Goal: Task Accomplishment & Management: Manage account settings

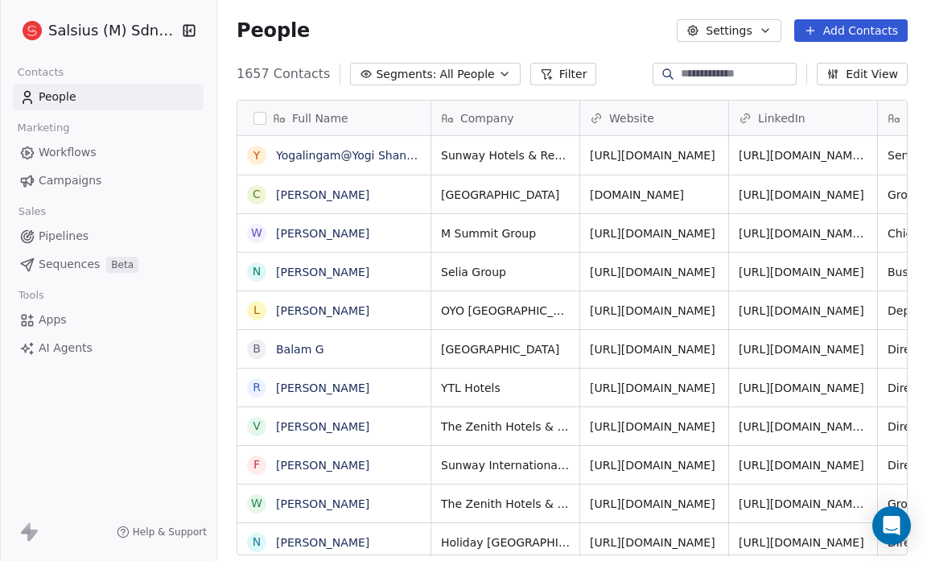
scroll to position [484, 699]
click at [26, 530] on icon at bounding box center [26, 527] width 10 height 11
click at [45, 319] on span "Apps" at bounding box center [53, 319] width 28 height 17
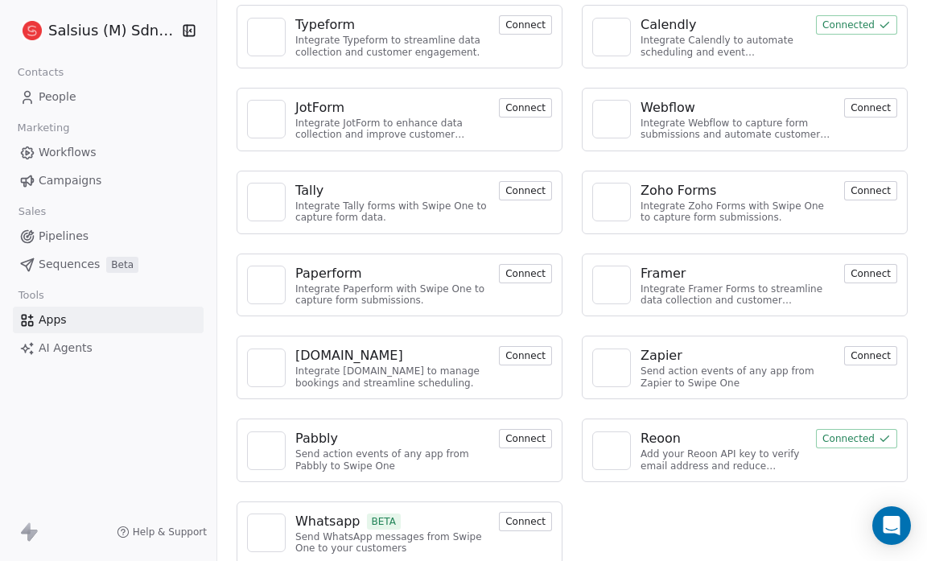
scroll to position [434, 0]
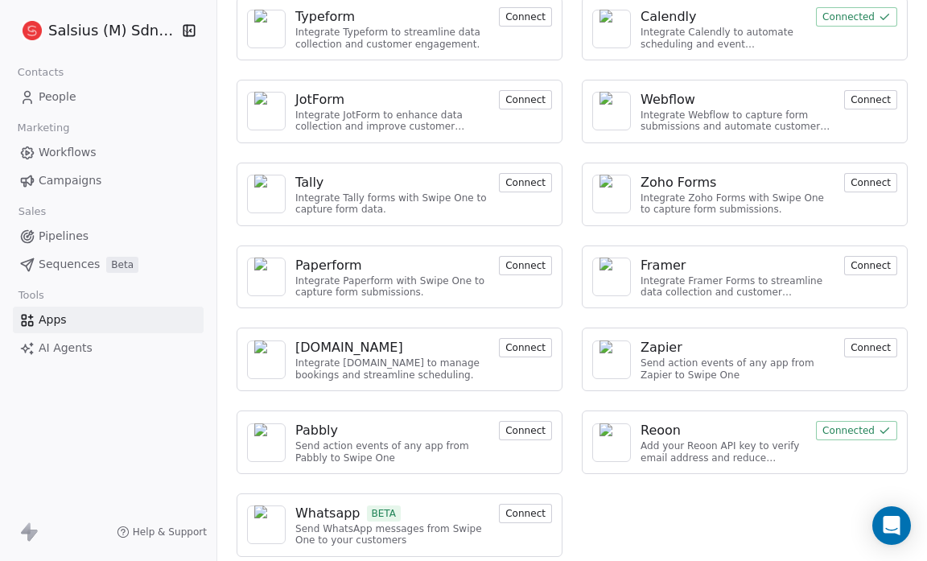
click at [97, 442] on div "Salsius (M) Sdn Bhd Contacts People Marketing Workflows Campaigns Sales Pipelin…" at bounding box center [108, 280] width 216 height 561
click at [117, 400] on div "Salsius (M) Sdn Bhd Contacts People Marketing Workflows Campaigns Sales Pipelin…" at bounding box center [108, 280] width 216 height 561
click at [52, 84] on link "People" at bounding box center [108, 97] width 191 height 27
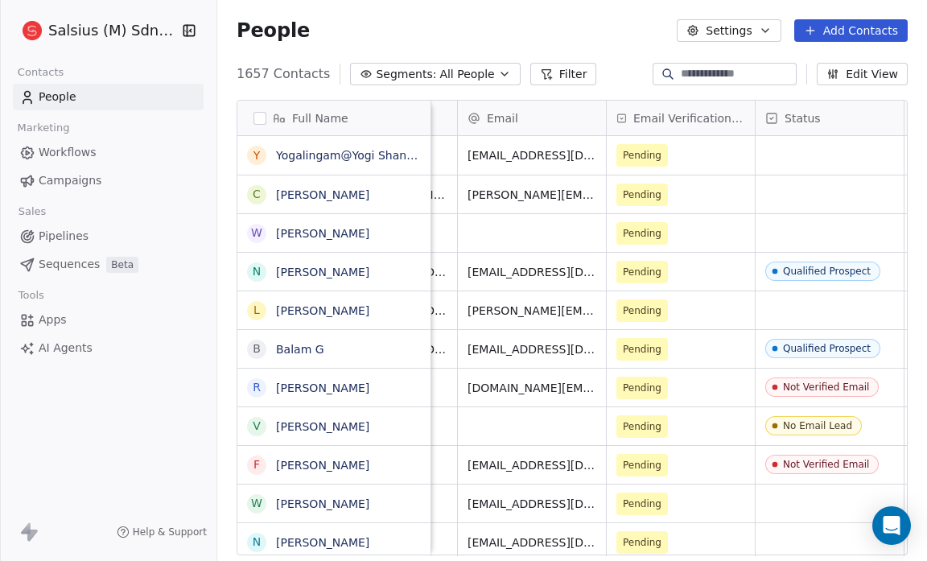
click at [676, 121] on span "Email Verification Status" at bounding box center [689, 118] width 112 height 16
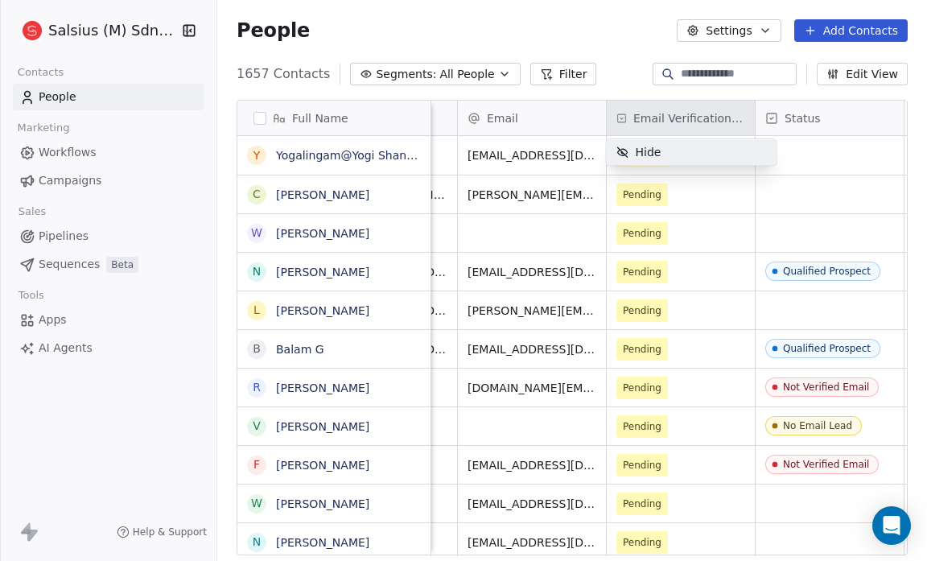
click at [661, 110] on html "Salsius (M) Sdn Bhd Contacts People Marketing Workflows Campaigns Sales Pipelin…" at bounding box center [463, 280] width 927 height 561
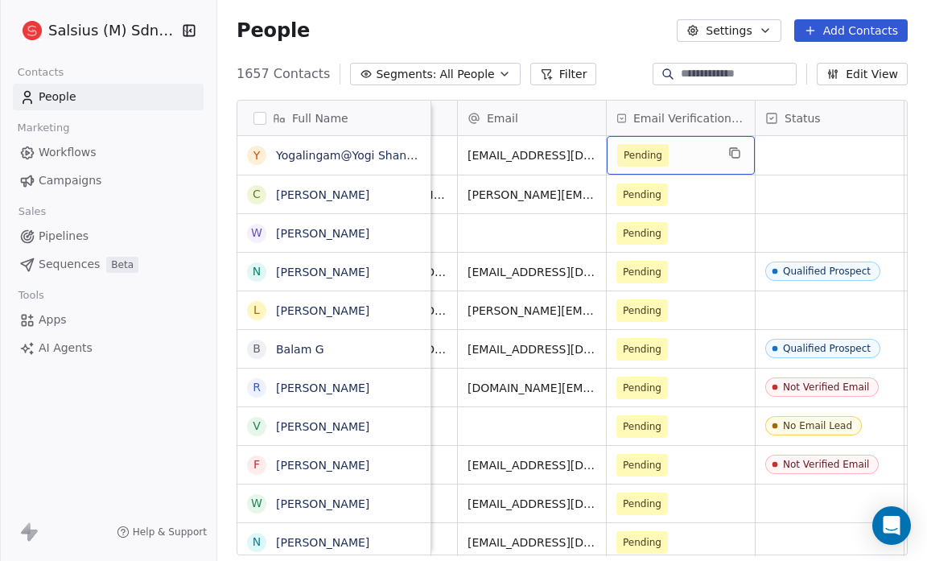
click at [562, 50] on div "People Settings Add Contacts" at bounding box center [572, 30] width 710 height 61
click at [463, 81] on span "All People" at bounding box center [466, 74] width 55 height 17
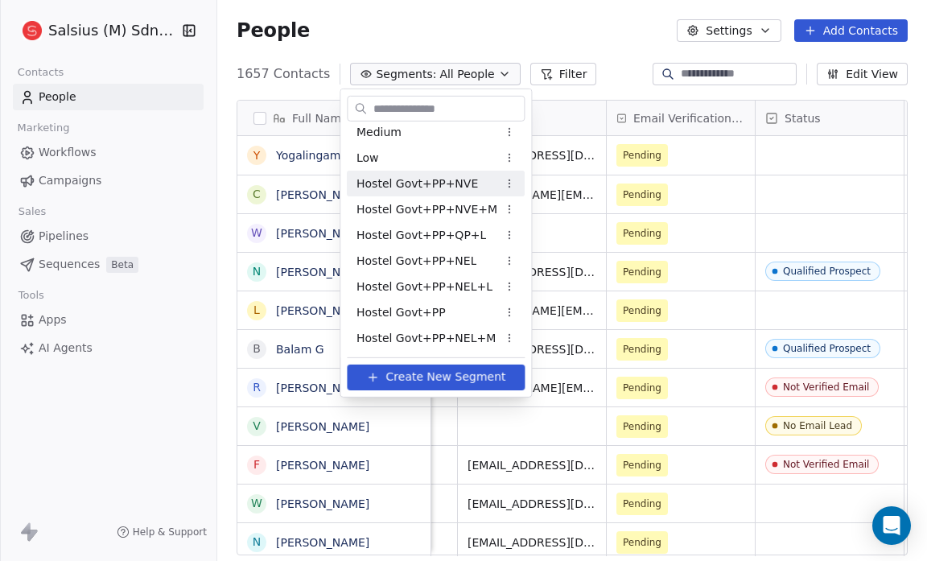
click at [447, 188] on span "Hostel Govt+PP+NVE" at bounding box center [416, 183] width 121 height 17
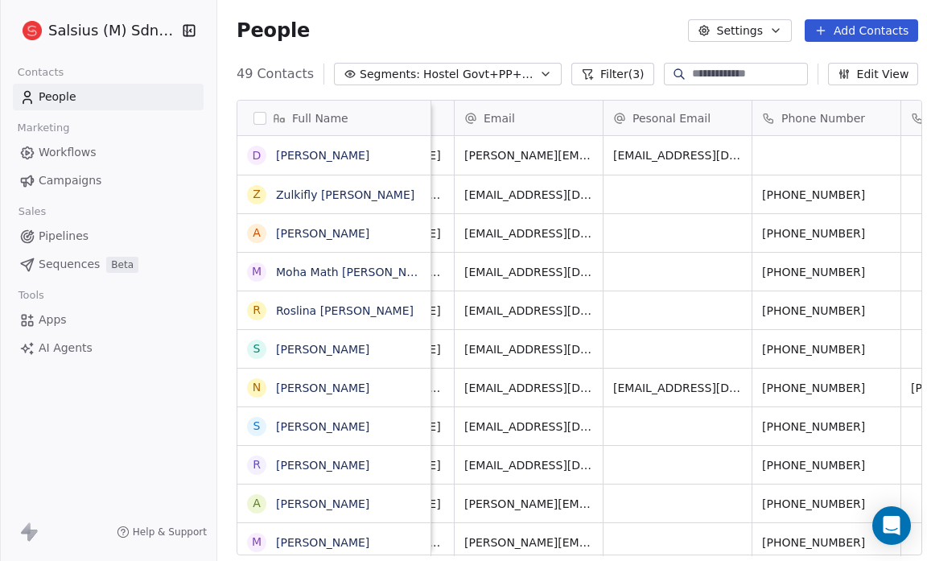
scroll to position [10, 582]
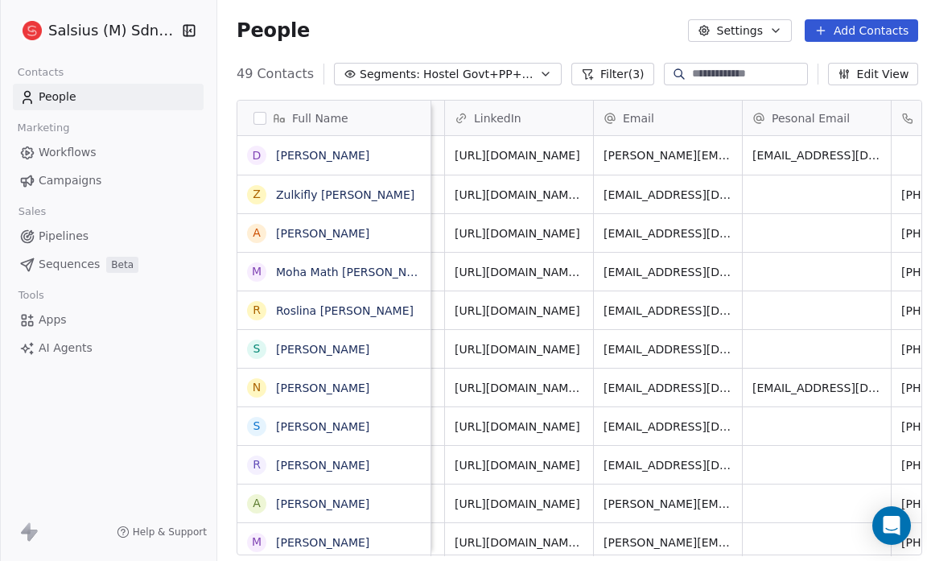
click at [873, 68] on button "Edit View" at bounding box center [873, 74] width 91 height 23
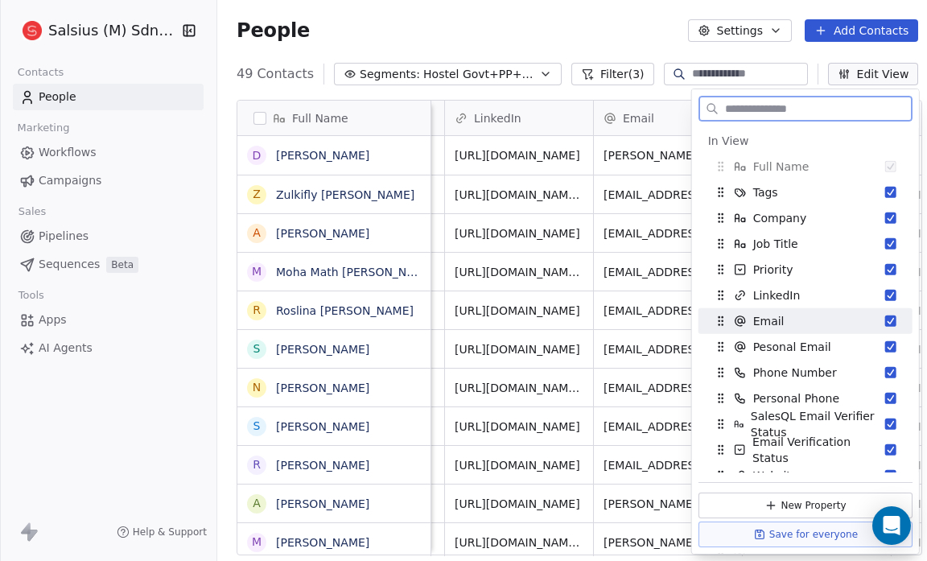
click at [885, 317] on button "Suggestions" at bounding box center [890, 320] width 11 height 11
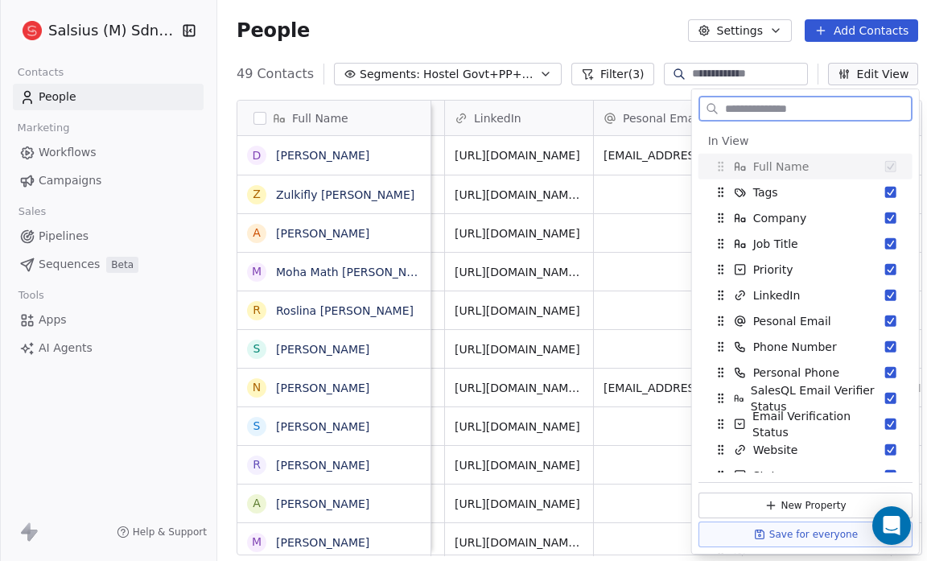
click at [885, 317] on button "Suggestions" at bounding box center [890, 320] width 11 height 11
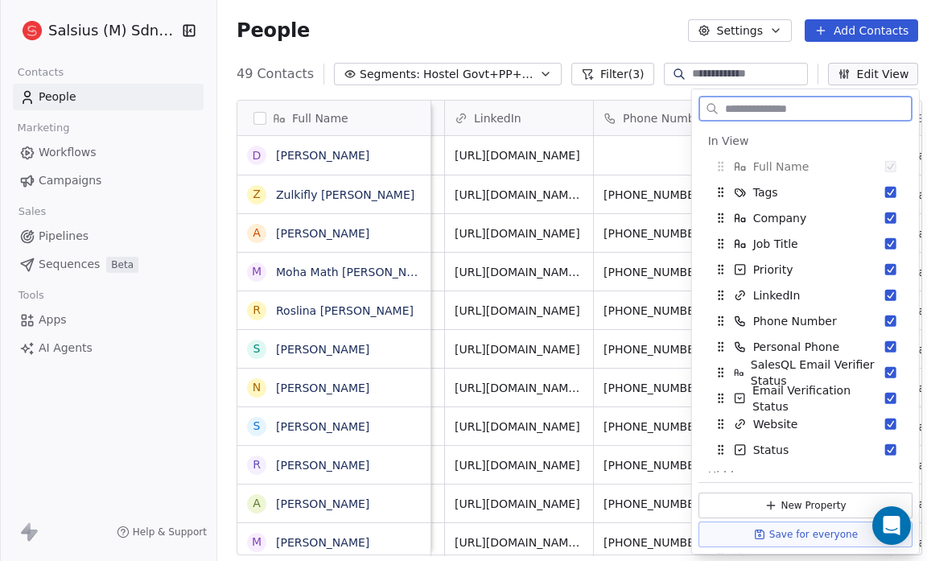
click at [885, 317] on button "Suggestions" at bounding box center [890, 320] width 11 height 11
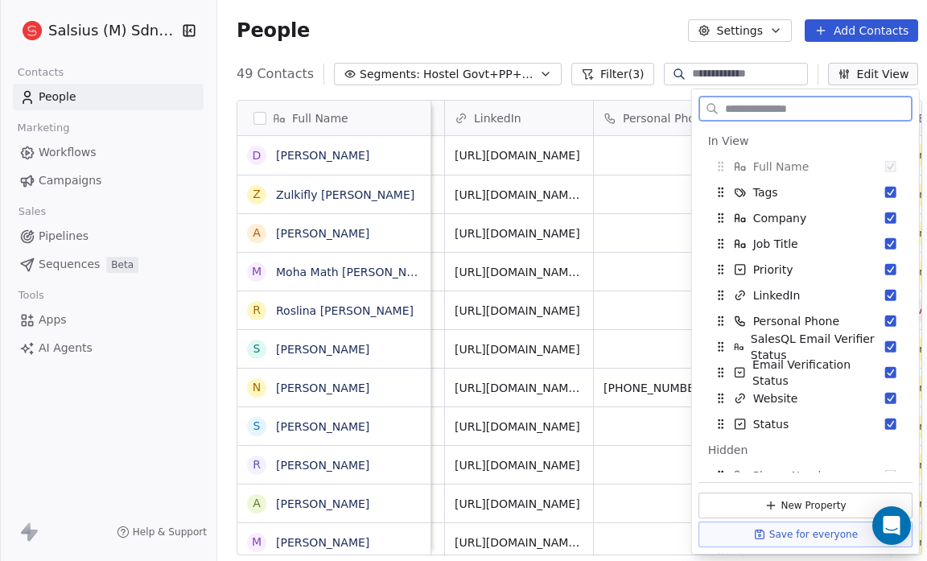
click at [885, 317] on button "Suggestions" at bounding box center [890, 320] width 11 height 11
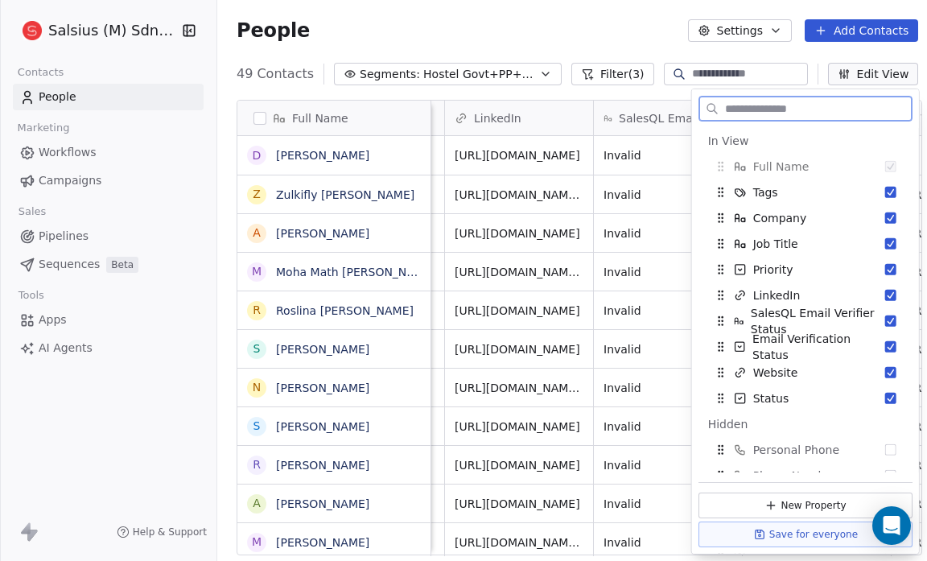
click at [885, 317] on button "Suggestions" at bounding box center [890, 320] width 11 height 11
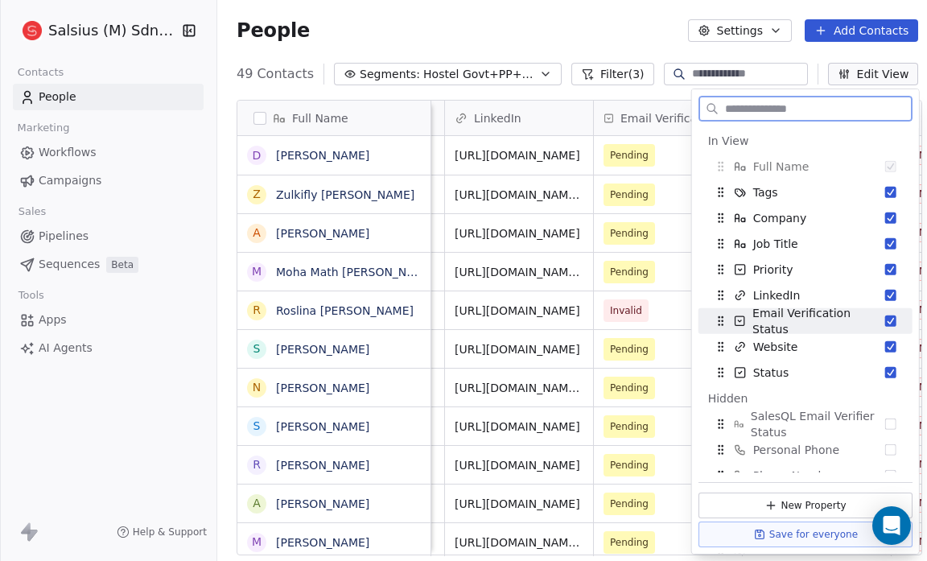
click at [885, 317] on button "Suggestions" at bounding box center [890, 320] width 11 height 11
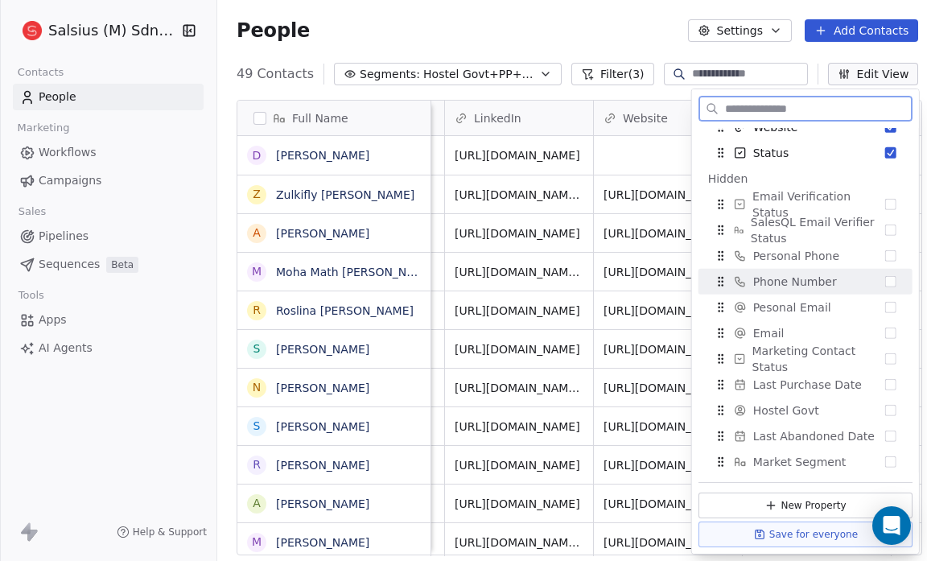
scroll to position [193, 0]
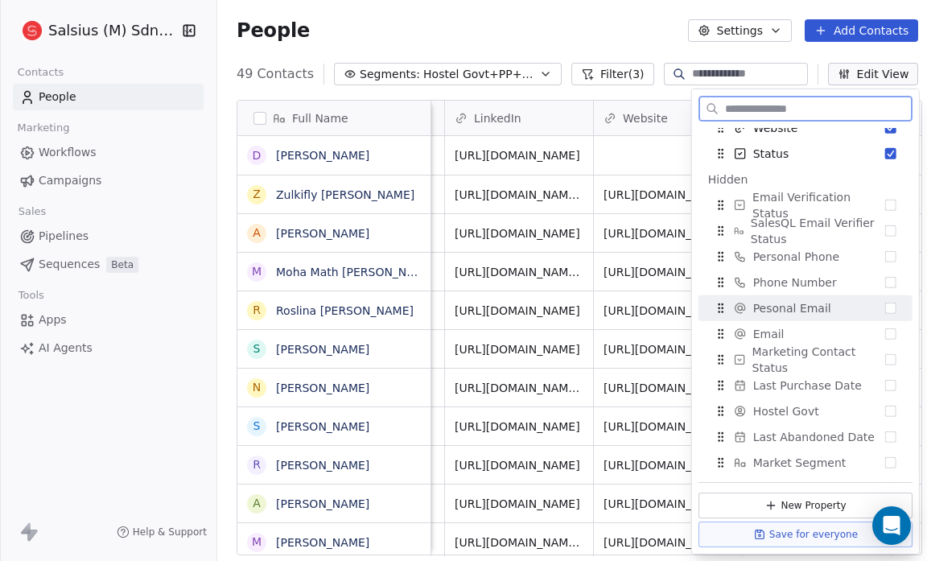
click at [885, 309] on button "Suggestions" at bounding box center [890, 308] width 11 height 11
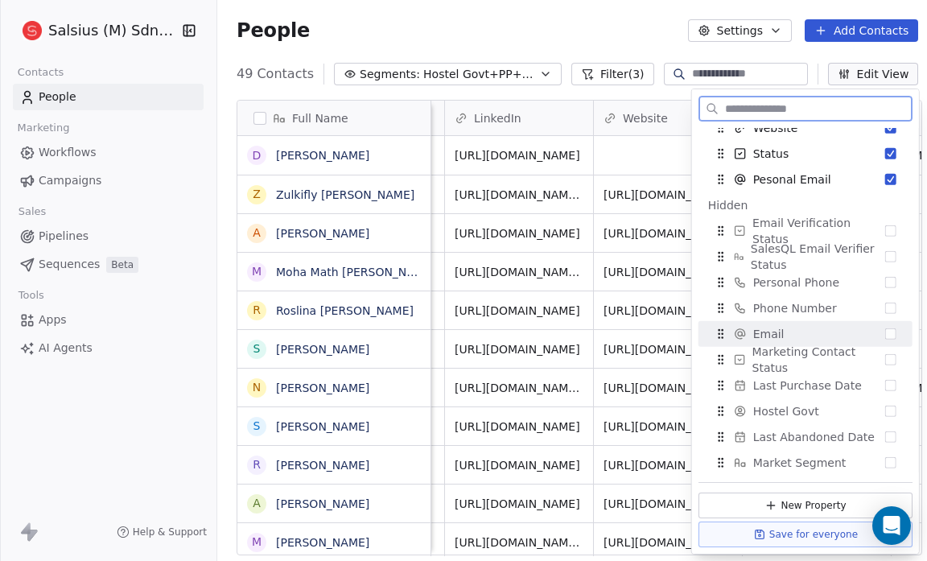
click at [885, 337] on button "Suggestions" at bounding box center [890, 333] width 11 height 11
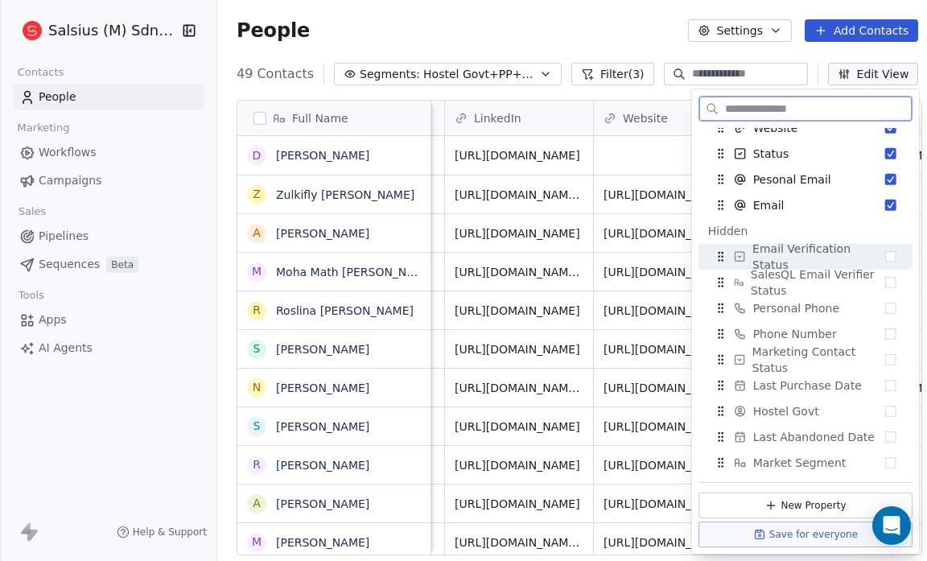
click at [885, 257] on button "Suggestions" at bounding box center [890, 256] width 11 height 11
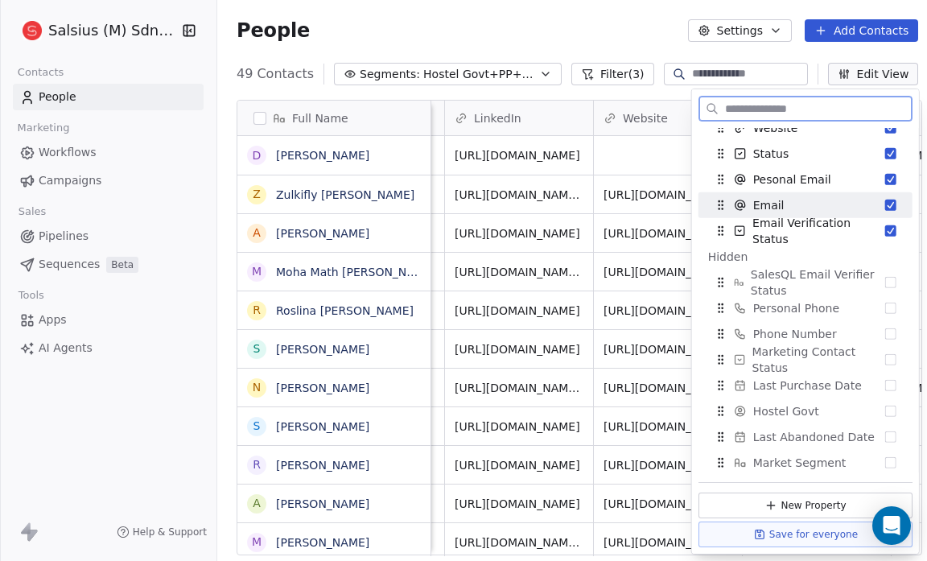
click at [885, 204] on button "Suggestions" at bounding box center [890, 205] width 11 height 11
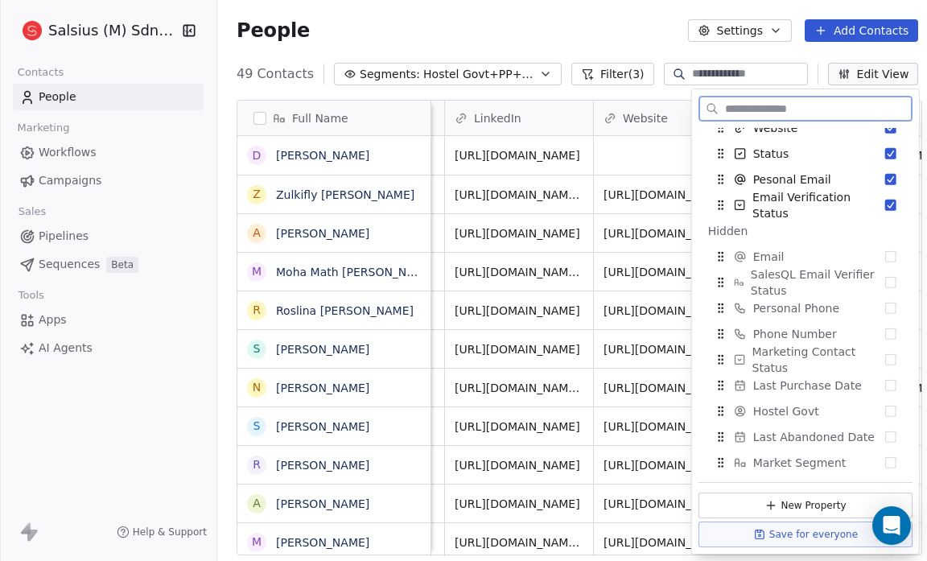
click at [885, 204] on button "Suggestions" at bounding box center [890, 205] width 11 height 11
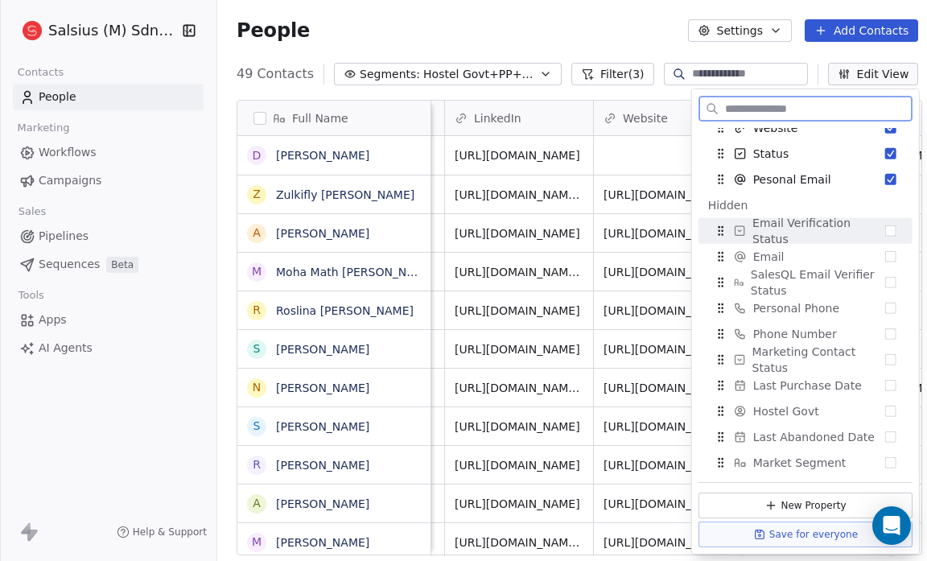
click at [885, 230] on button "Suggestions" at bounding box center [890, 230] width 11 height 11
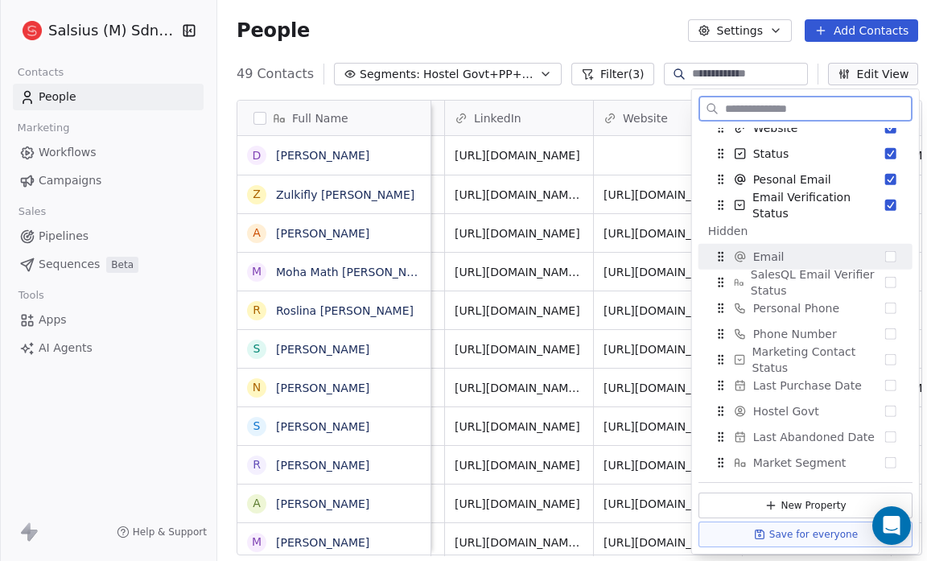
click at [885, 253] on button "Suggestions" at bounding box center [890, 256] width 11 height 11
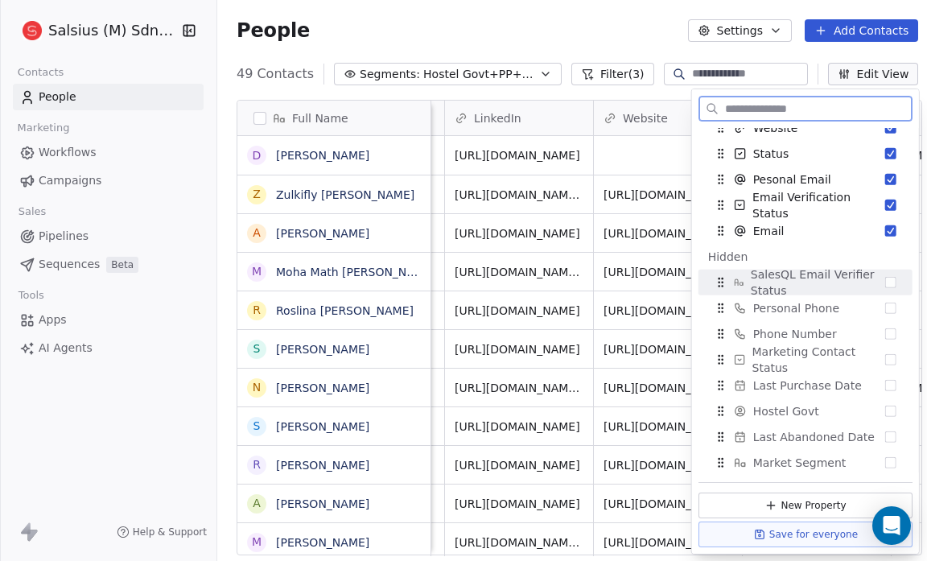
click at [885, 278] on button "Suggestions" at bounding box center [890, 282] width 11 height 11
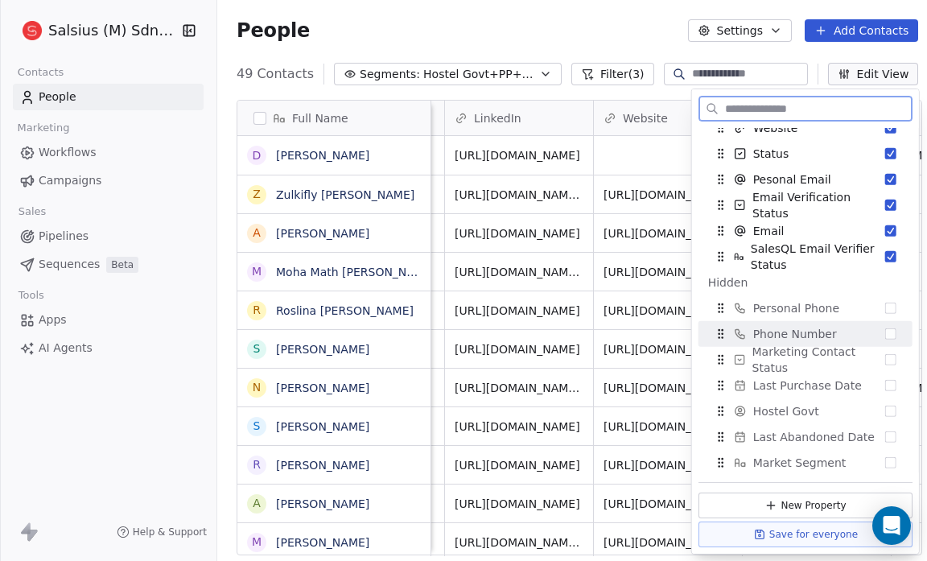
click at [885, 334] on button "Suggestions" at bounding box center [890, 333] width 11 height 11
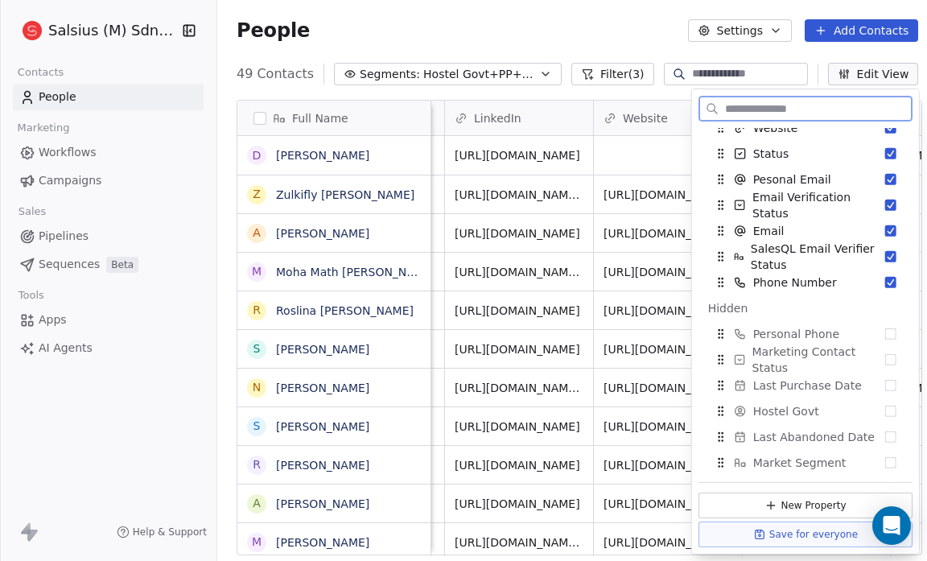
click at [885, 334] on button "Suggestions" at bounding box center [890, 333] width 11 height 11
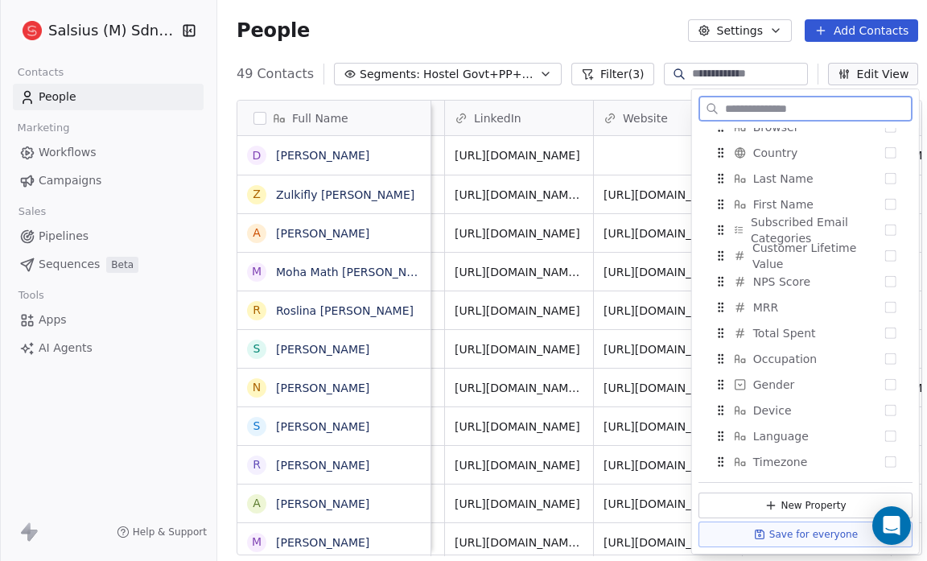
scroll to position [1251, 0]
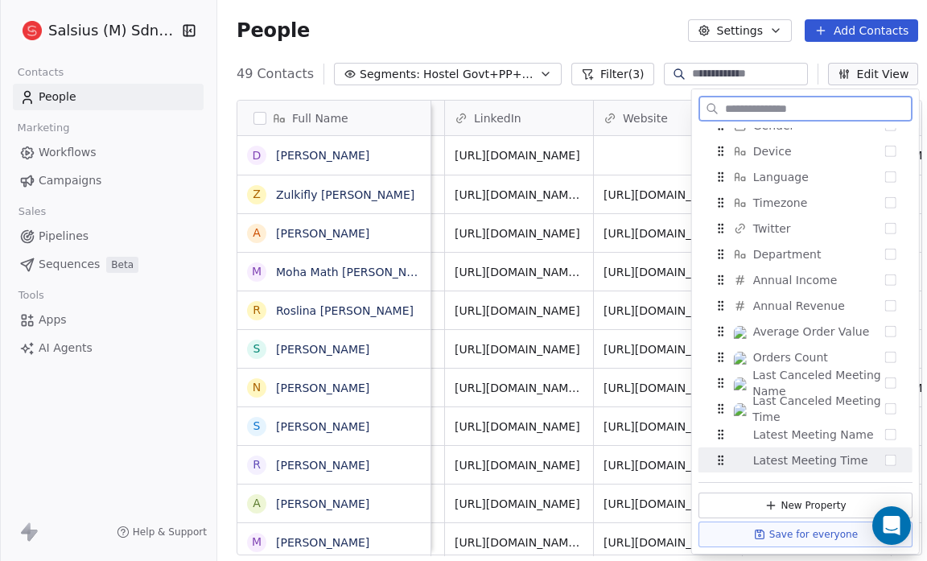
click at [885, 462] on button "Suggestions" at bounding box center [890, 460] width 11 height 11
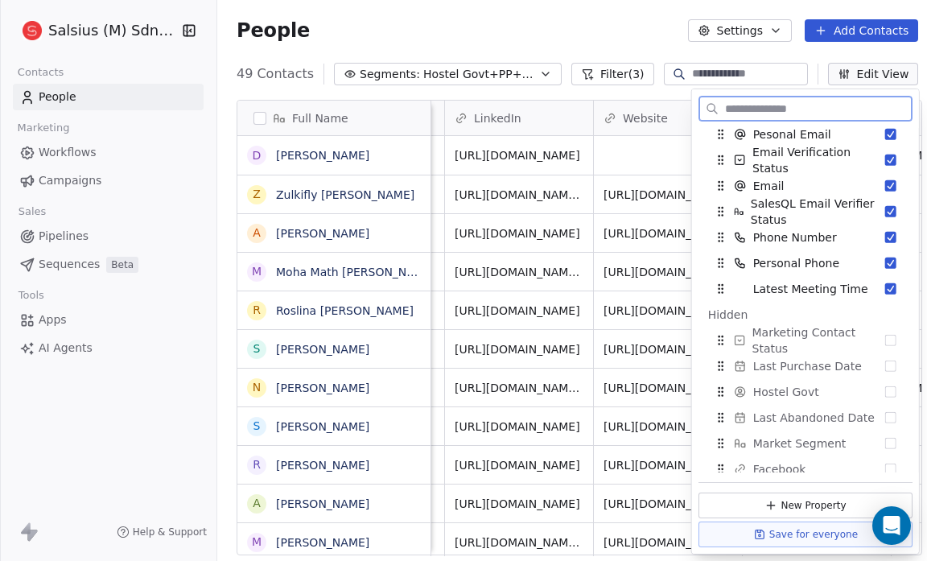
scroll to position [237, 0]
click at [554, 19] on div "People Settings Add Contacts" at bounding box center [577, 30] width 681 height 23
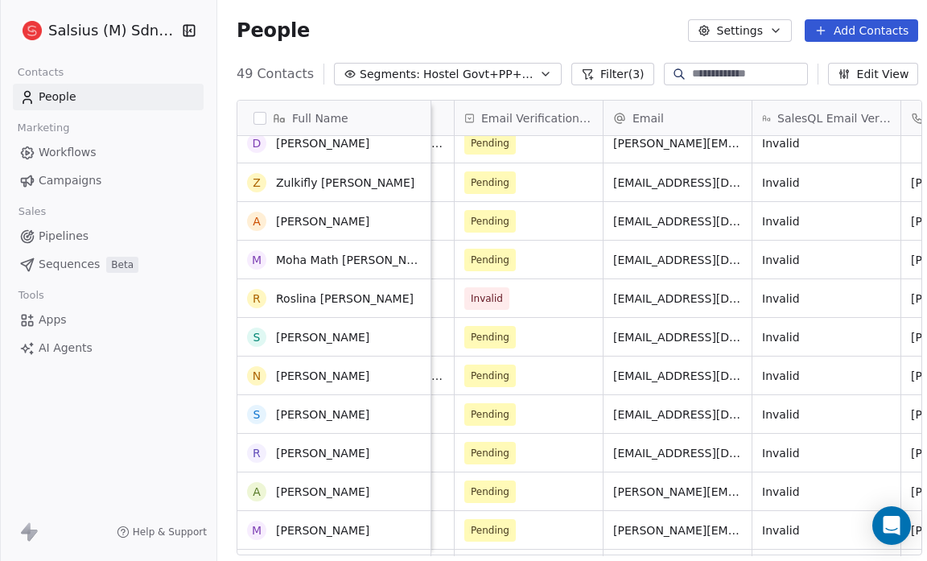
scroll to position [0, 0]
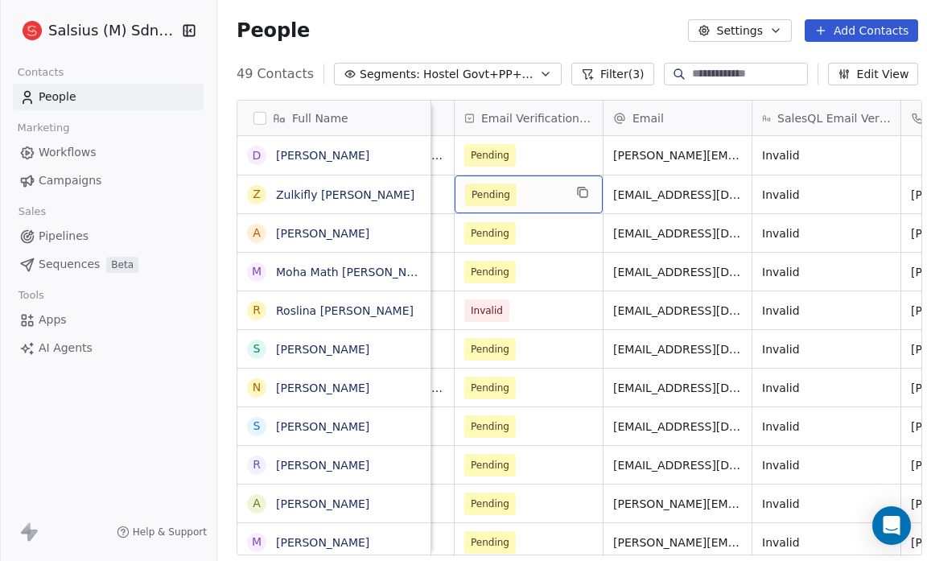
drag, startPoint x: 518, startPoint y: 191, endPoint x: 493, endPoint y: 179, distance: 27.4
click at [493, 187] on span "Pending" at bounding box center [490, 195] width 39 height 16
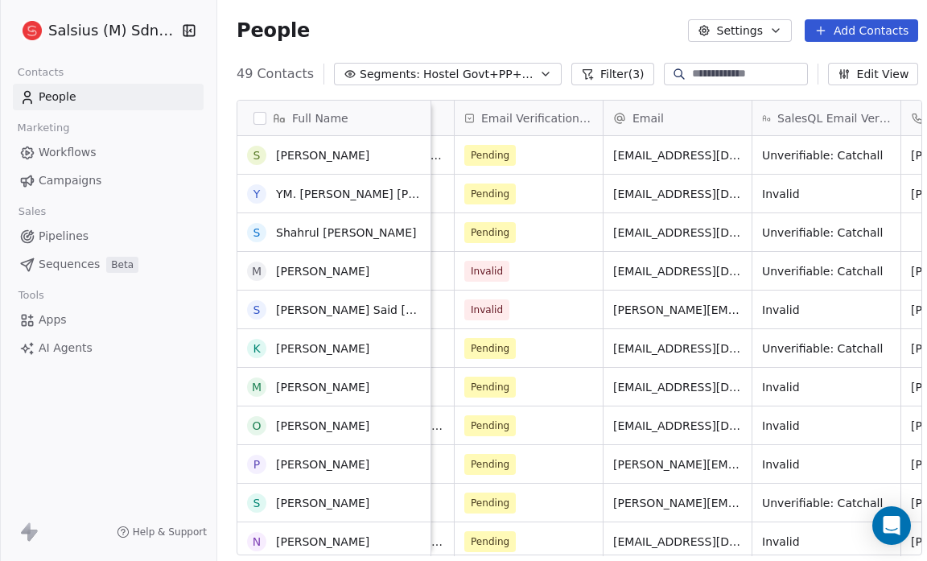
scroll to position [873, 0]
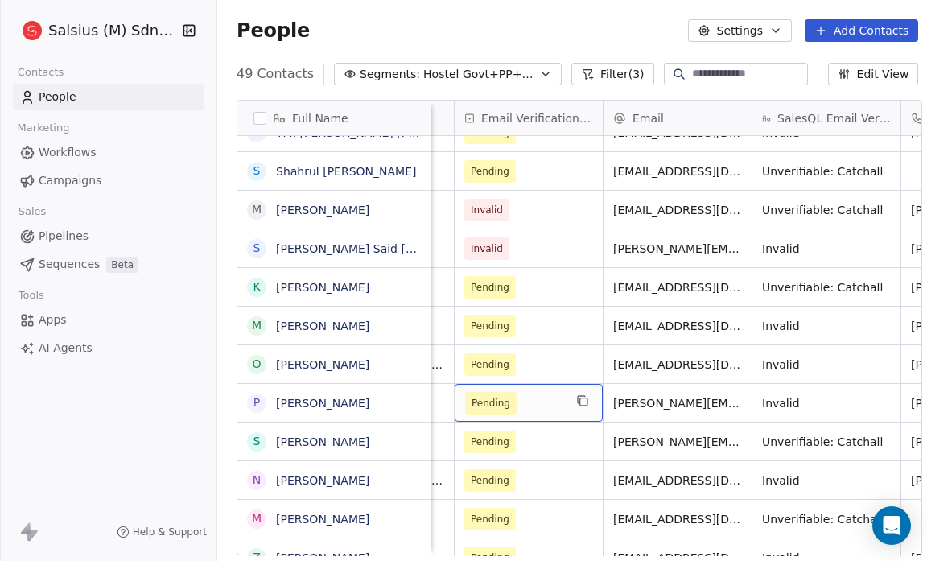
click at [492, 395] on span "Pending" at bounding box center [490, 403] width 39 height 16
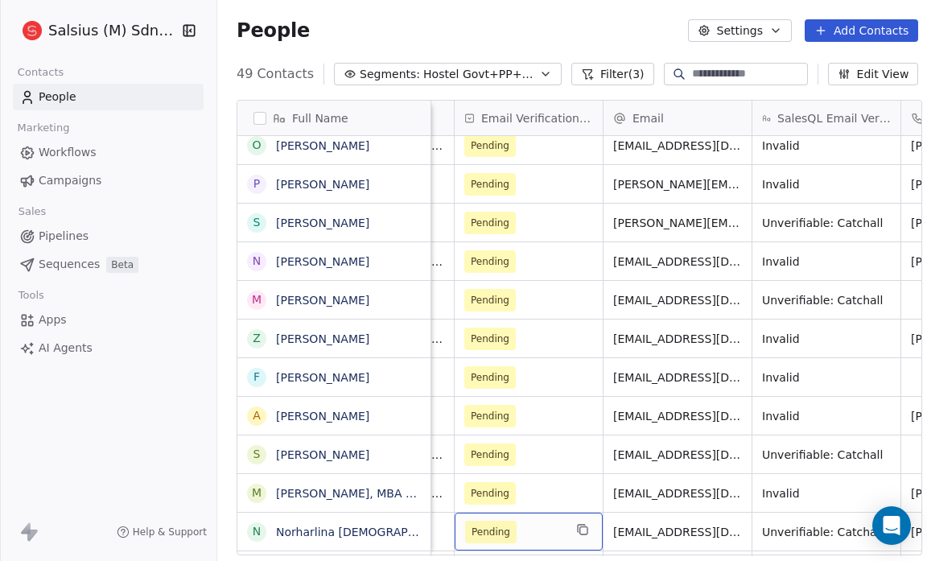
scroll to position [1271, 0]
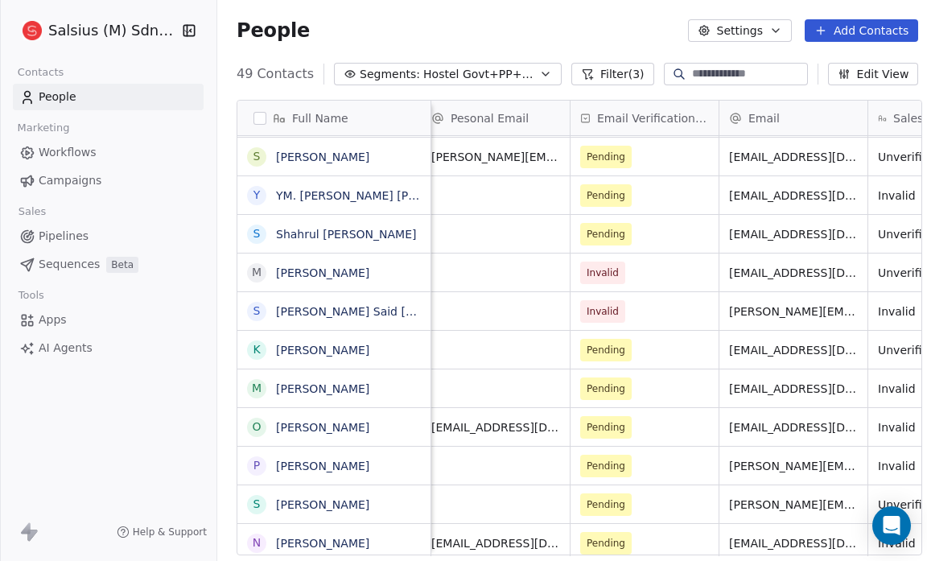
click at [474, 80] on span "Hostel Govt+PP+NVE" at bounding box center [479, 74] width 113 height 17
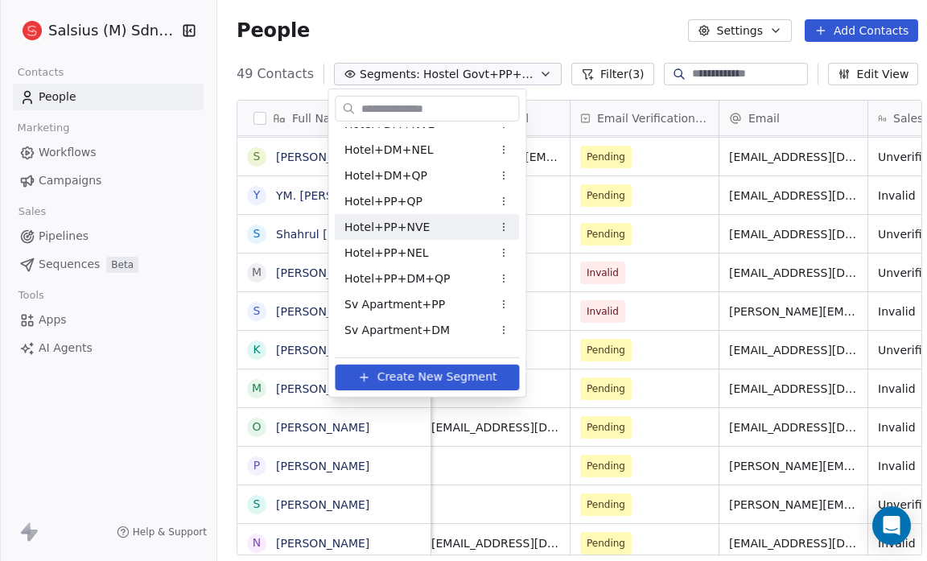
click at [415, 220] on span "Hotel+PP+NVE" at bounding box center [386, 226] width 85 height 17
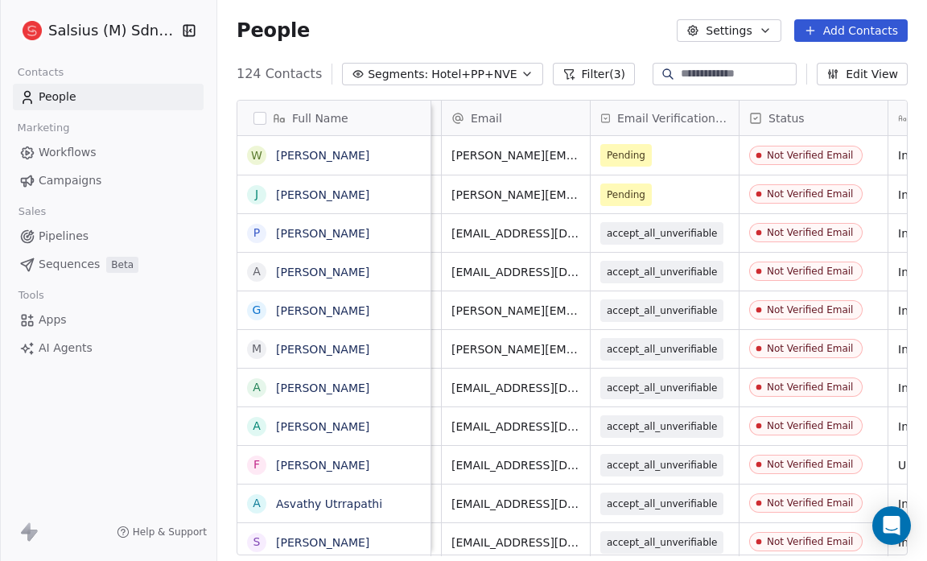
scroll to position [1, 883]
click at [623, 195] on span "Pending" at bounding box center [626, 195] width 39 height 16
click at [621, 166] on div "Pending" at bounding box center [664, 155] width 148 height 39
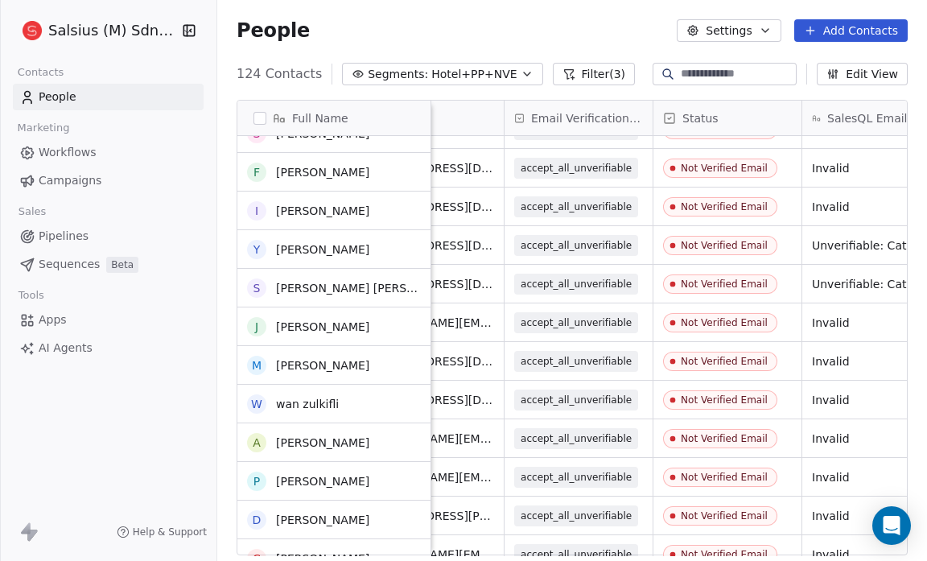
scroll to position [1458, 0]
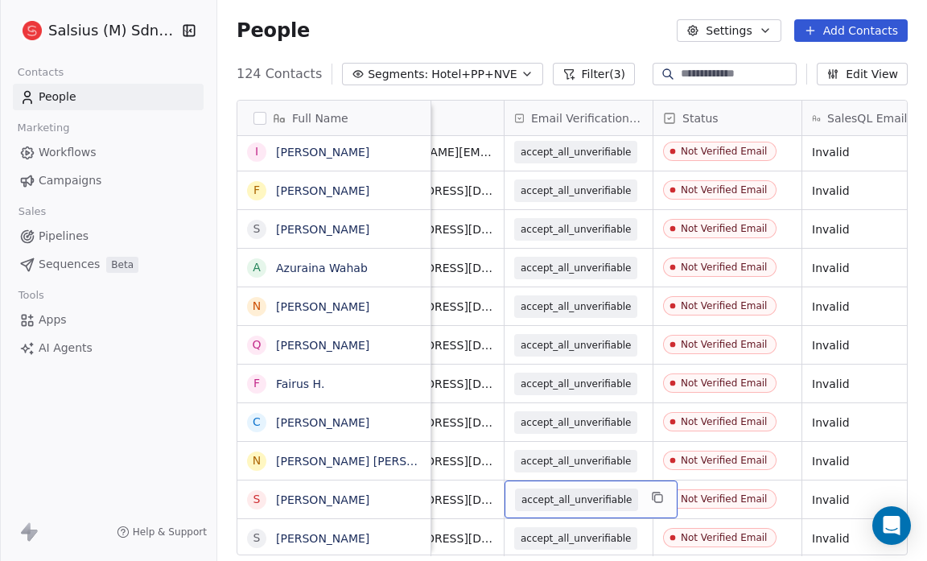
click at [586, 495] on span "accept_all_unverifiable" at bounding box center [576, 500] width 110 height 16
click at [579, 530] on span "accept_all_unverifiable" at bounding box center [576, 538] width 110 height 16
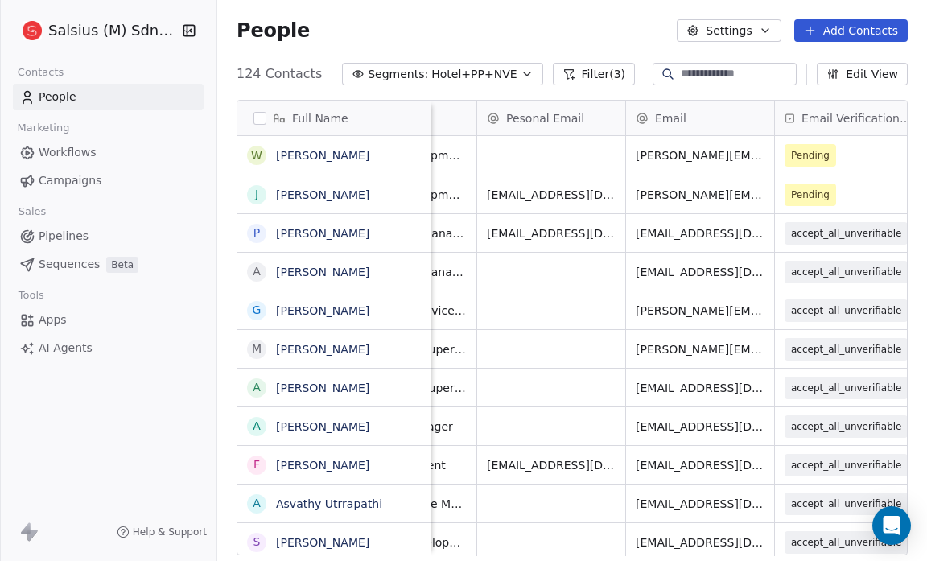
click at [455, 71] on span "Hotel+PP+NVE" at bounding box center [473, 74] width 85 height 17
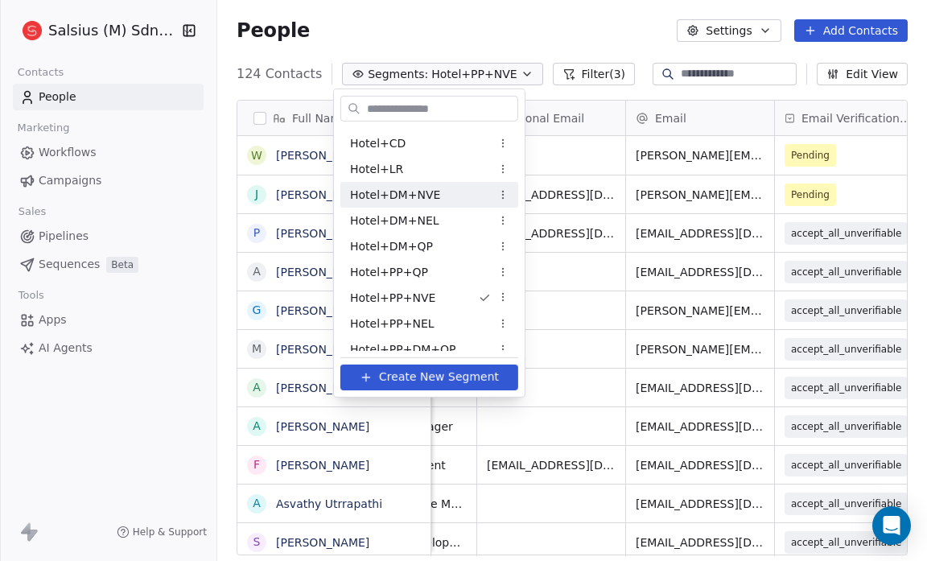
click at [435, 199] on div "Hotel+DM+NVE" at bounding box center [429, 195] width 178 height 26
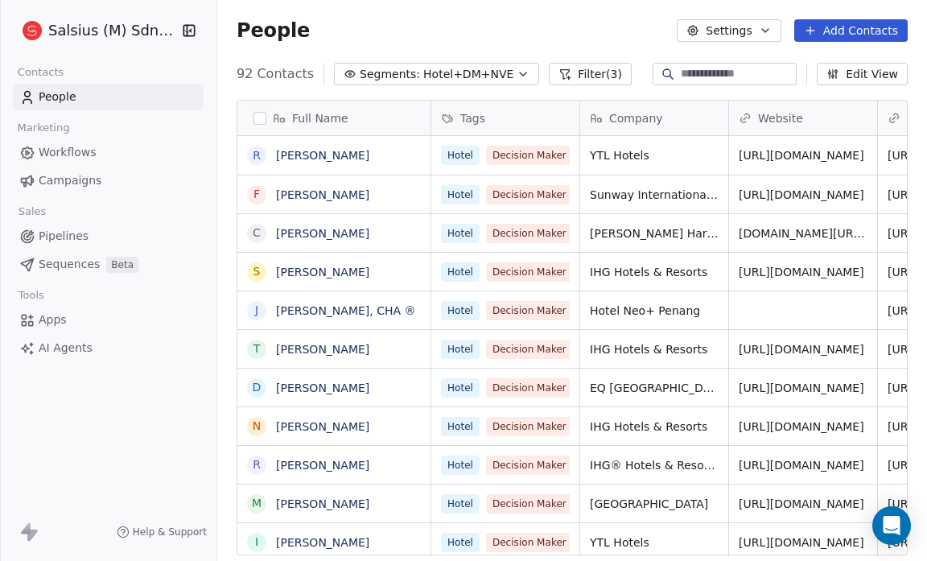
click at [463, 72] on span "Hotel+DM+NVE" at bounding box center [468, 74] width 90 height 17
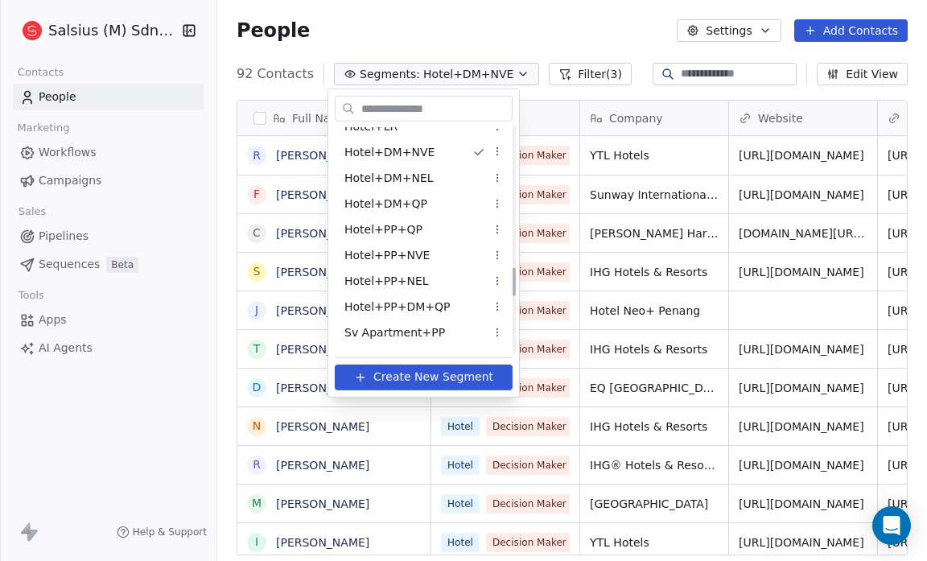
scroll to position [1123, 0]
click at [427, 254] on div "Hotel+PP+NVE" at bounding box center [424, 254] width 178 height 26
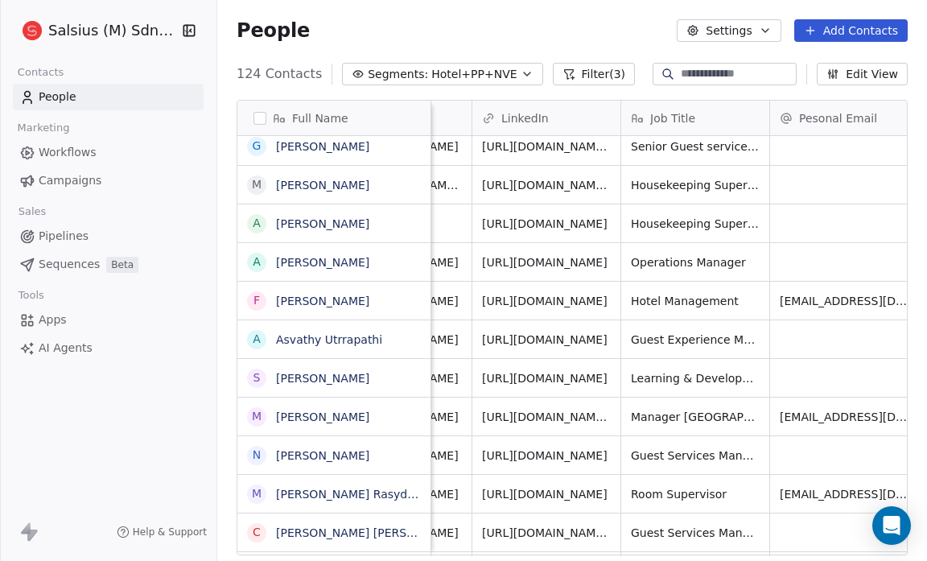
scroll to position [10, 404]
click at [560, 294] on link "[URL][DOMAIN_NAME]" at bounding box center [547, 300] width 126 height 13
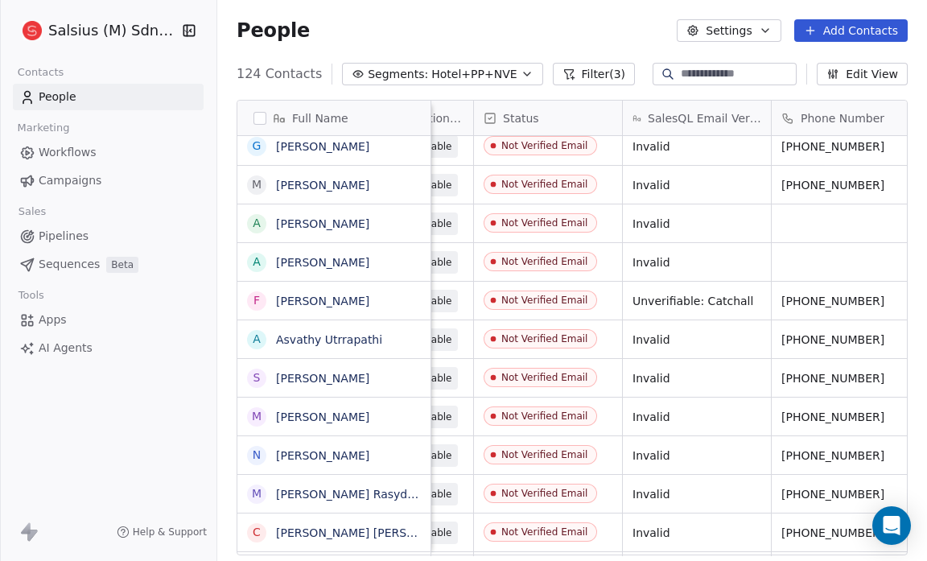
scroll to position [10, 1149]
click at [335, 300] on link "[PERSON_NAME]" at bounding box center [322, 300] width 93 height 13
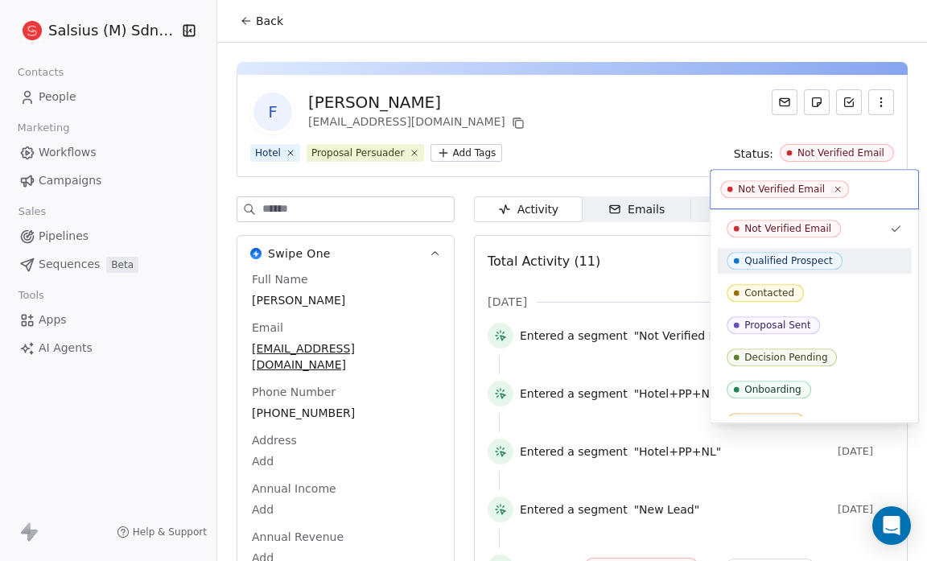
click at [809, 261] on div "Qualified Prospect" at bounding box center [788, 260] width 88 height 11
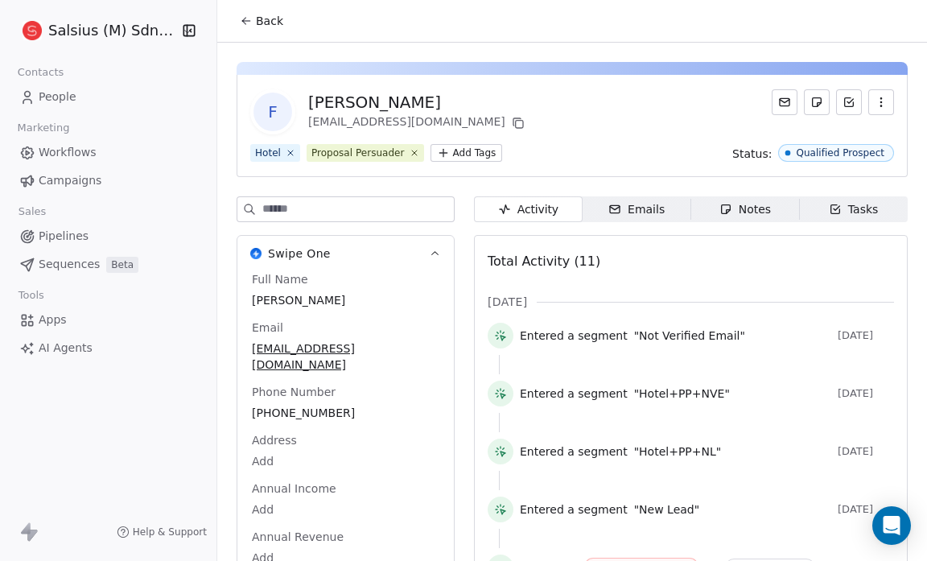
click at [257, 18] on span "Back" at bounding box center [269, 21] width 27 height 16
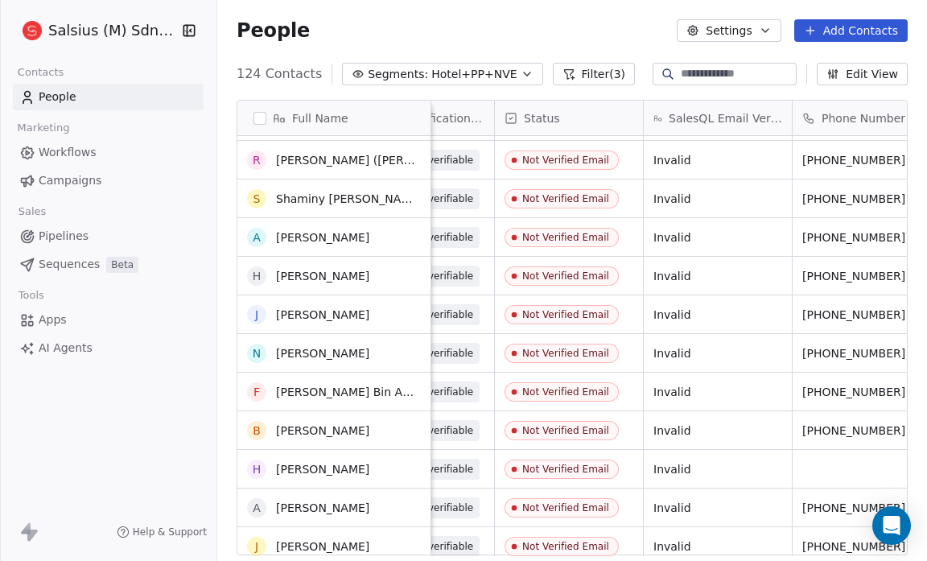
scroll to position [2707, 0]
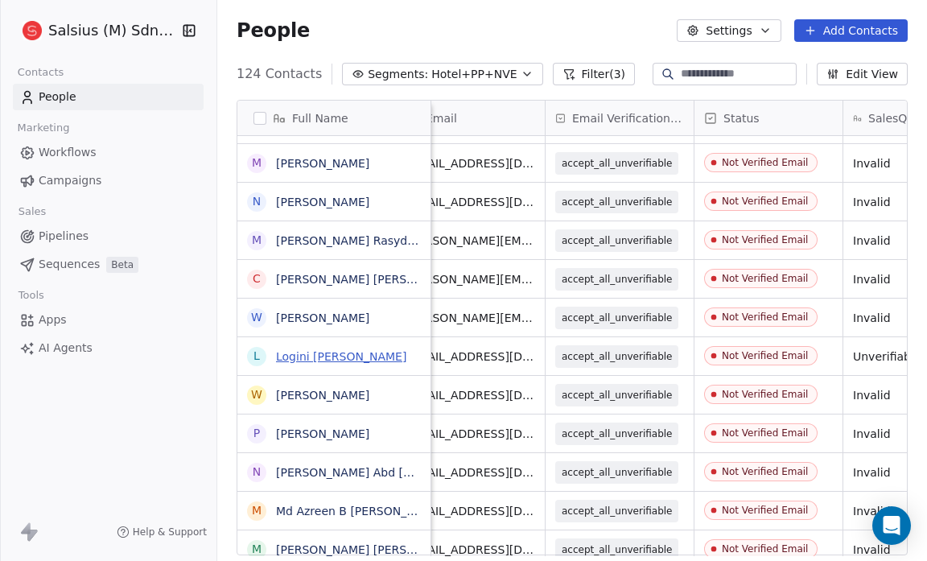
click at [389, 354] on link "Logini [PERSON_NAME]" at bounding box center [341, 356] width 130 height 13
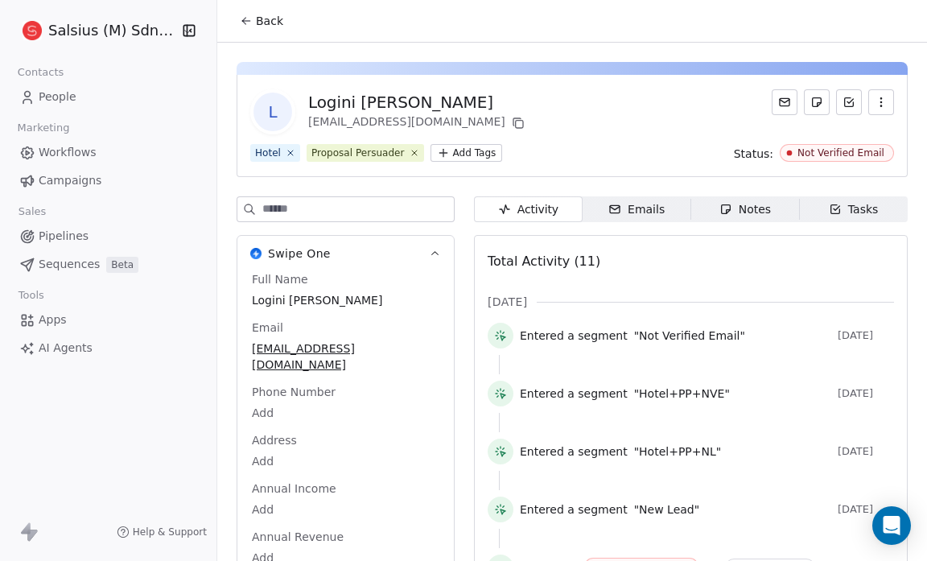
click at [241, 25] on icon at bounding box center [246, 20] width 13 height 13
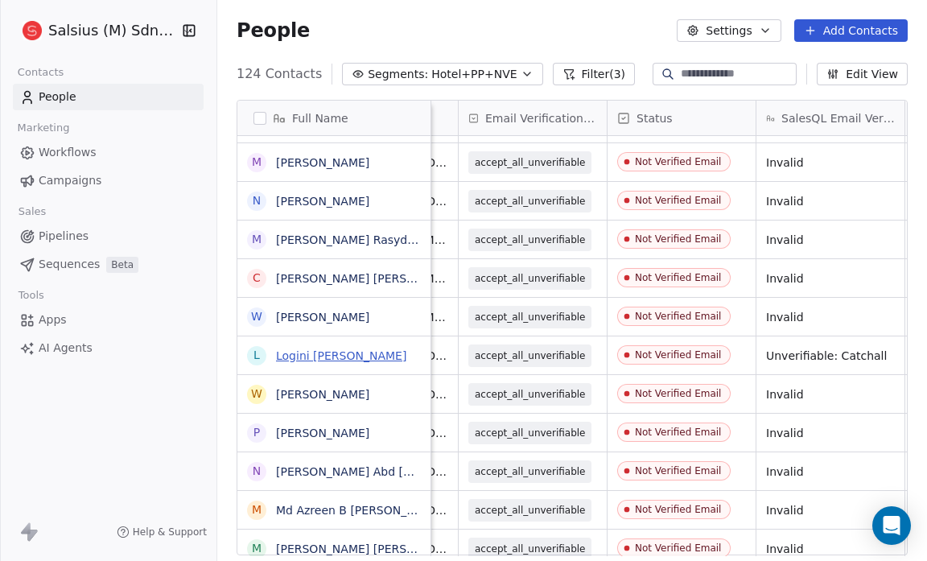
click at [395, 357] on link "Logini [PERSON_NAME]" at bounding box center [341, 355] width 130 height 13
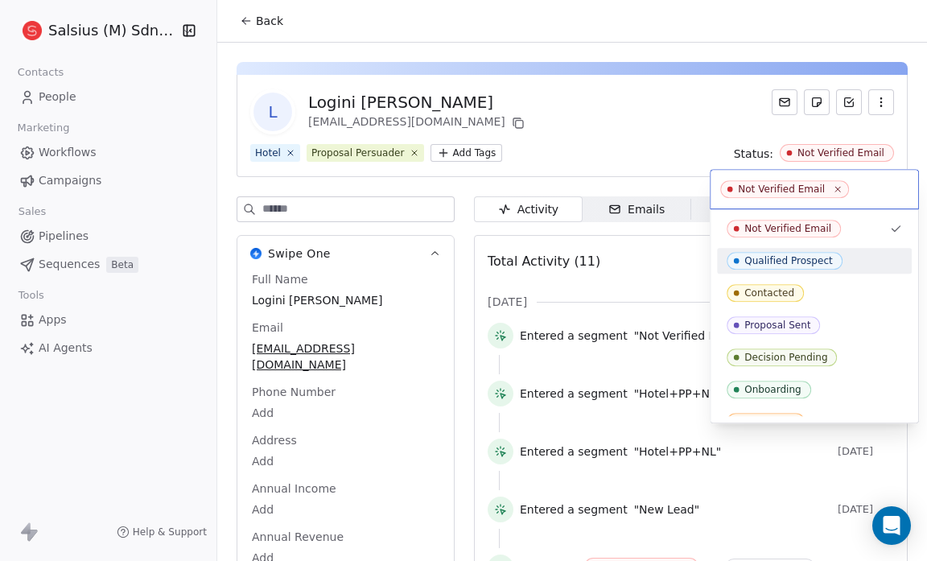
click at [805, 255] on div "Qualified Prospect" at bounding box center [788, 260] width 88 height 11
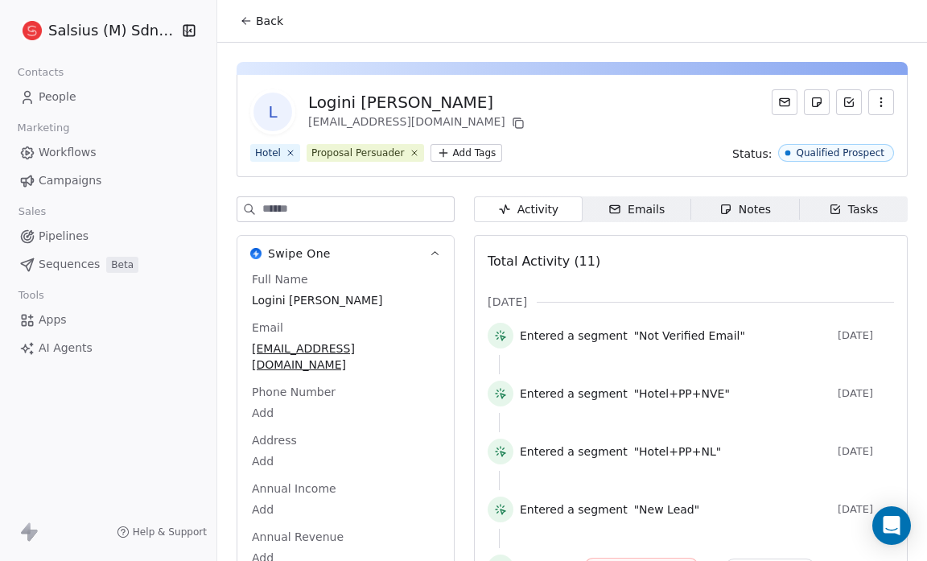
click at [277, 20] on span "Back" at bounding box center [269, 21] width 27 height 16
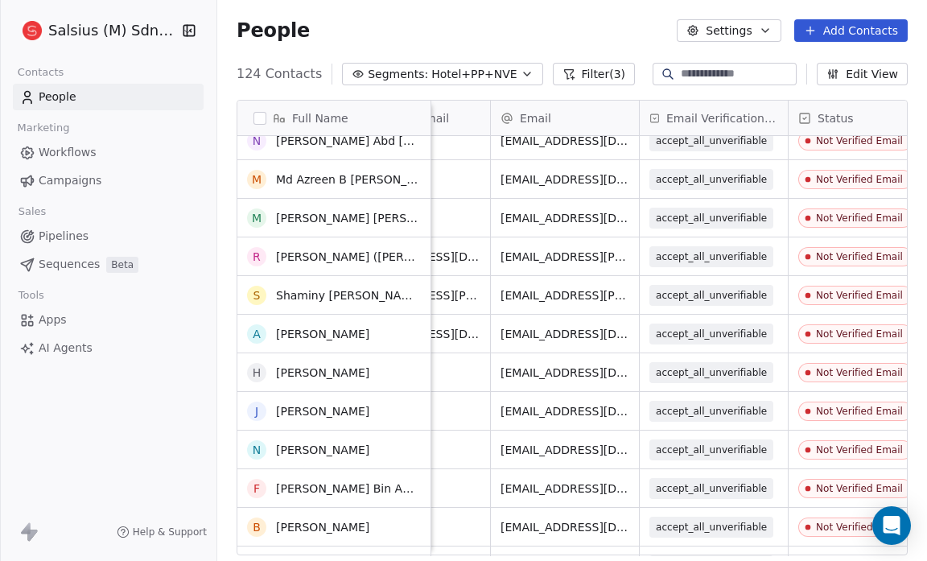
scroll to position [2661, 0]
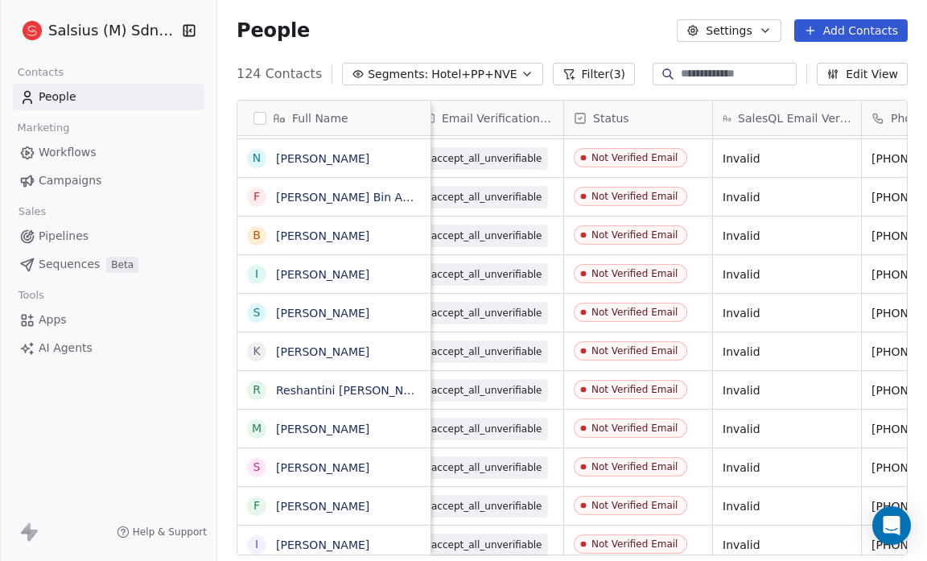
click at [855, 74] on button "Edit View" at bounding box center [862, 74] width 91 height 23
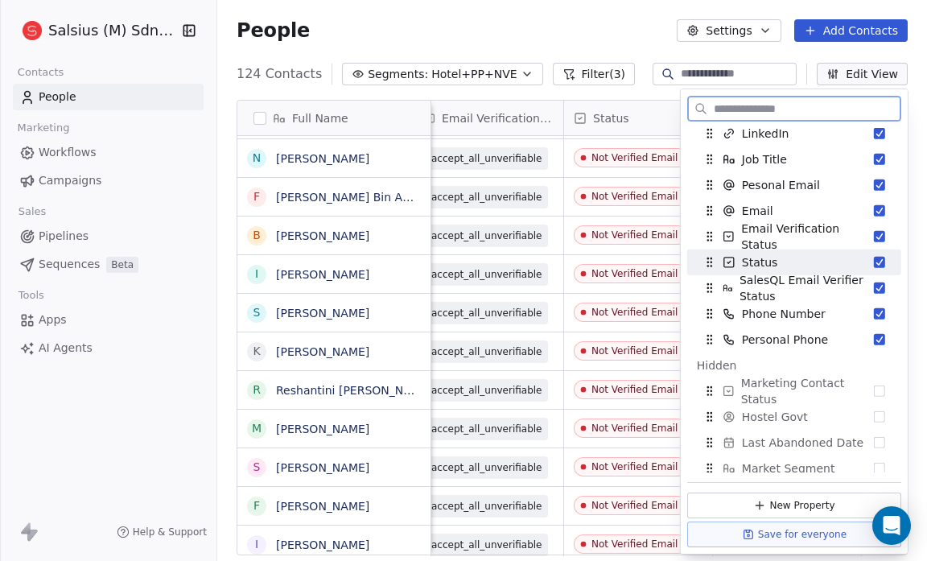
click at [874, 257] on button "Suggestions" at bounding box center [879, 262] width 11 height 11
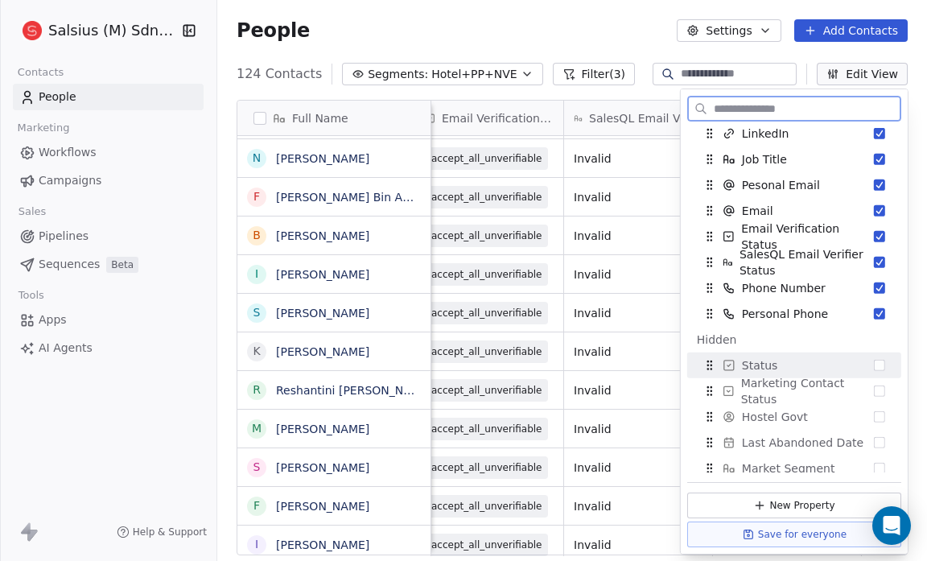
click at [874, 360] on button "Suggestions" at bounding box center [879, 365] width 11 height 11
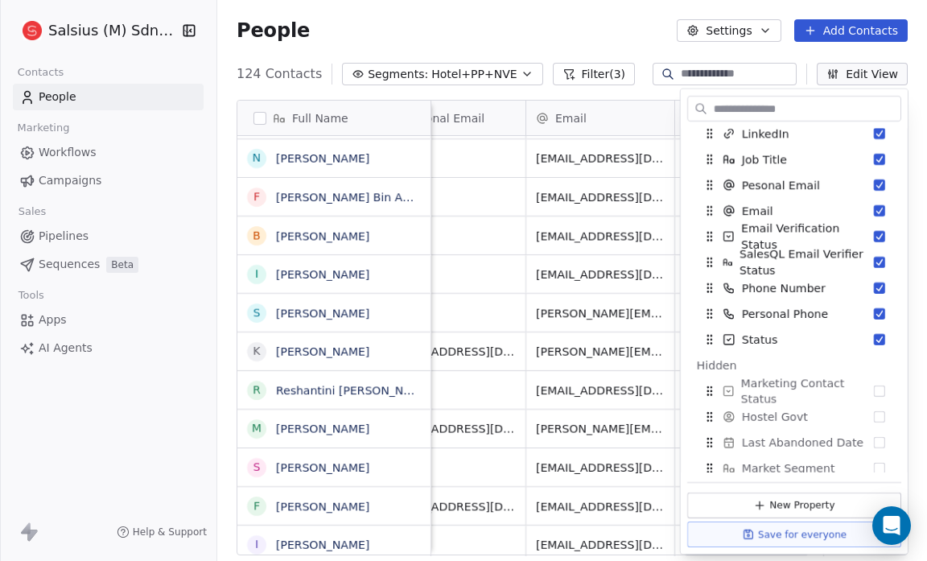
scroll to position [1, 799]
click at [599, 19] on div "People Settings Add Contacts" at bounding box center [572, 30] width 671 height 23
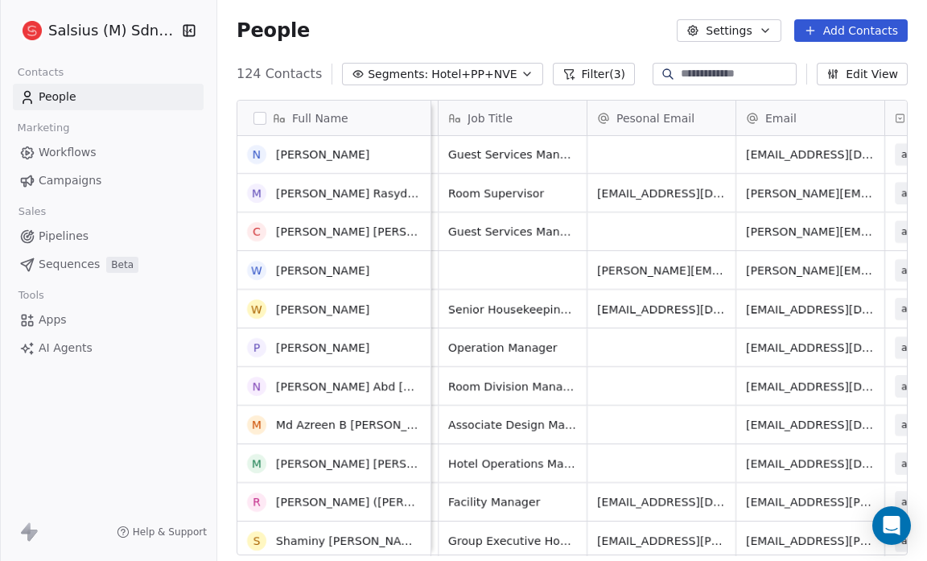
scroll to position [2397, 0]
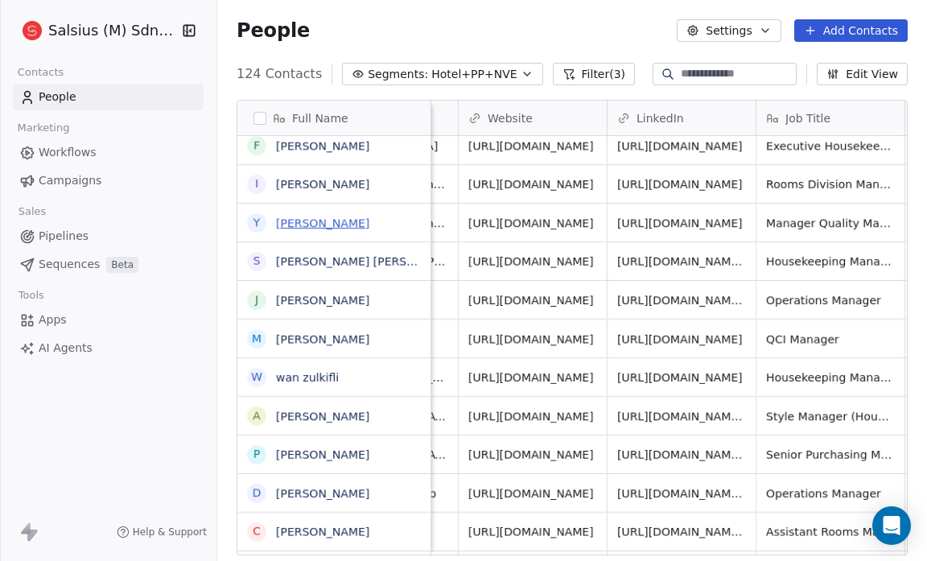
click at [343, 227] on link "[PERSON_NAME]" at bounding box center [322, 222] width 93 height 13
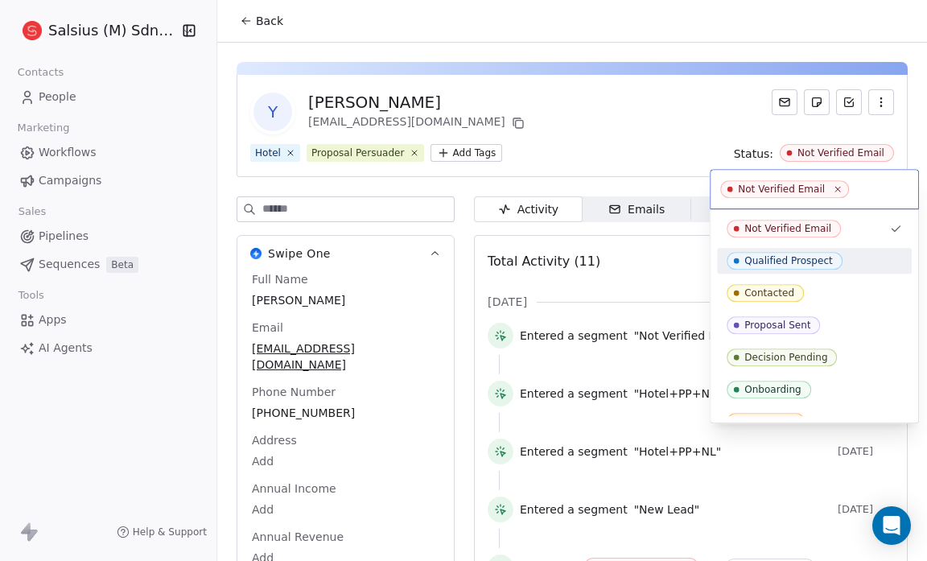
click at [789, 256] on div "Qualified Prospect" at bounding box center [788, 260] width 88 height 11
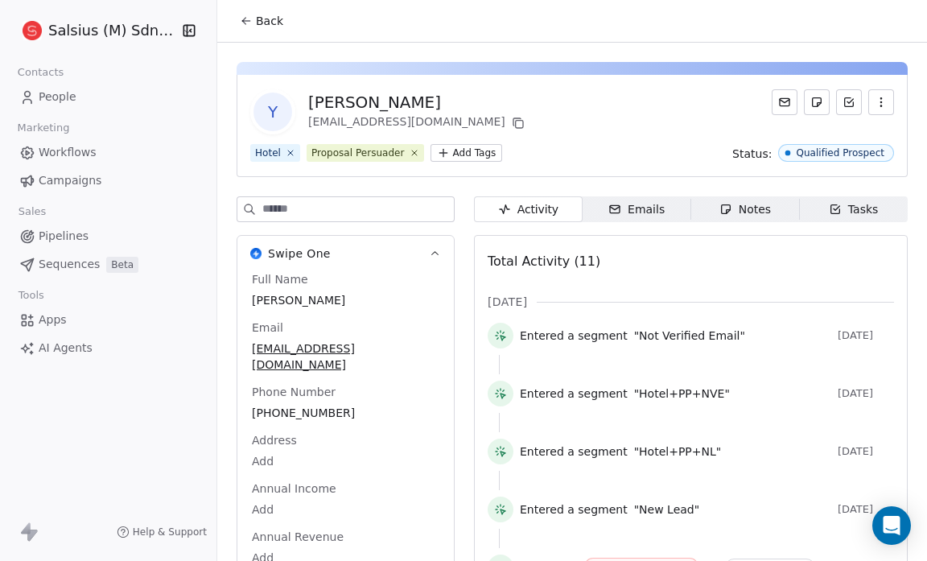
click at [267, 16] on span "Back" at bounding box center [269, 21] width 27 height 16
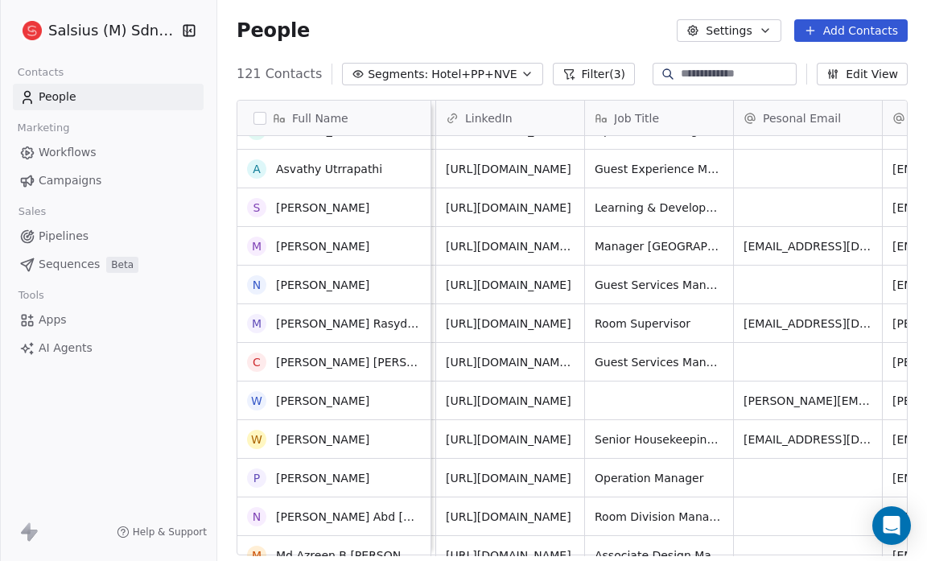
scroll to position [2148, 0]
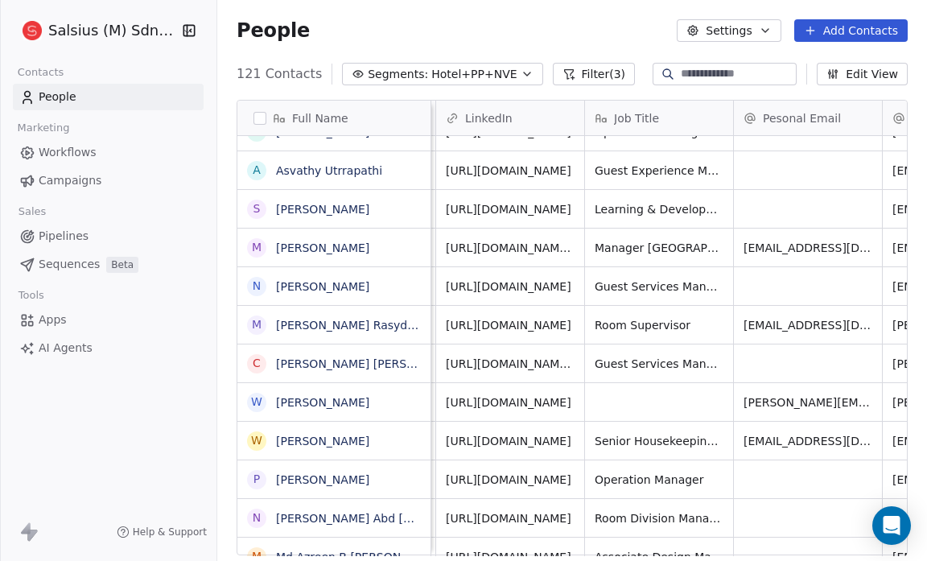
click at [853, 70] on button "Edit View" at bounding box center [862, 74] width 91 height 23
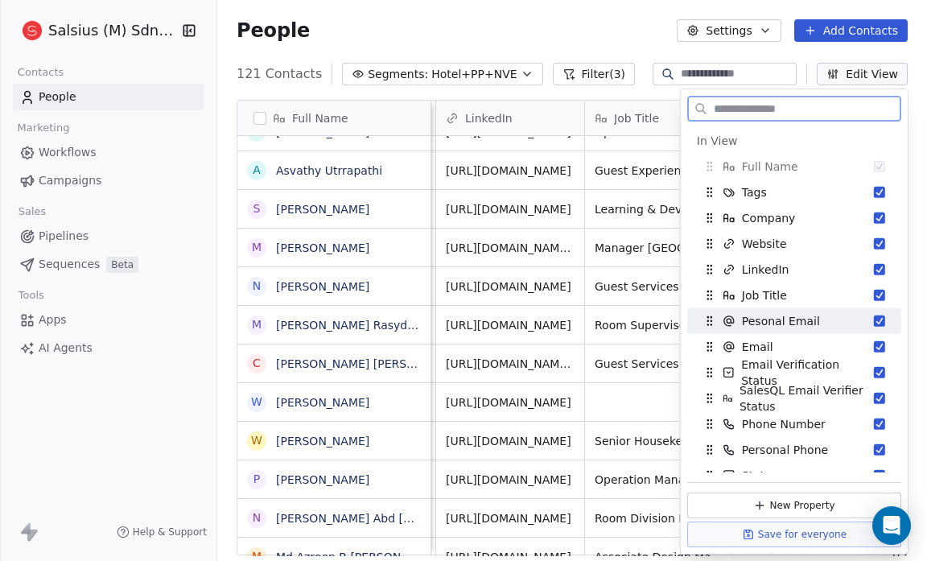
click at [874, 317] on button "Suggestions" at bounding box center [879, 320] width 11 height 11
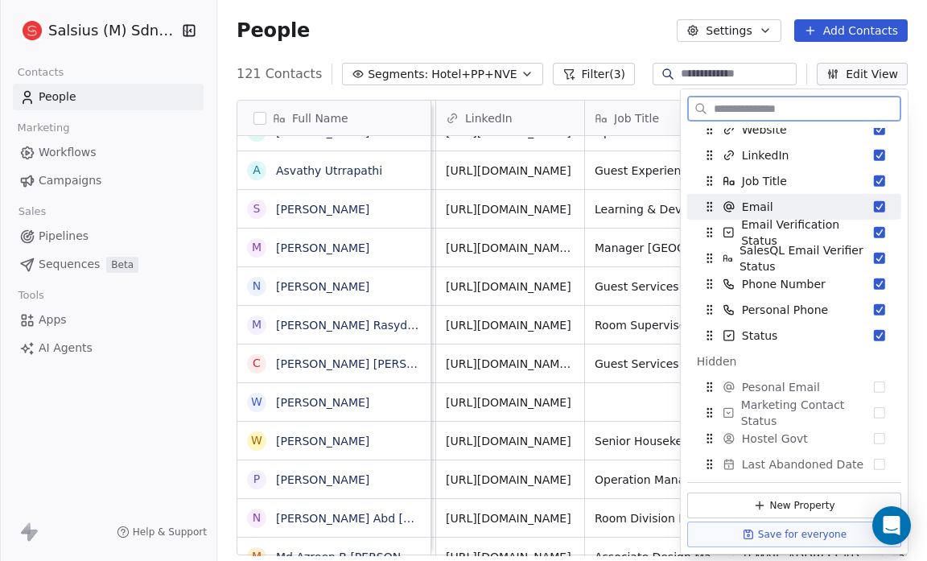
scroll to position [106, 0]
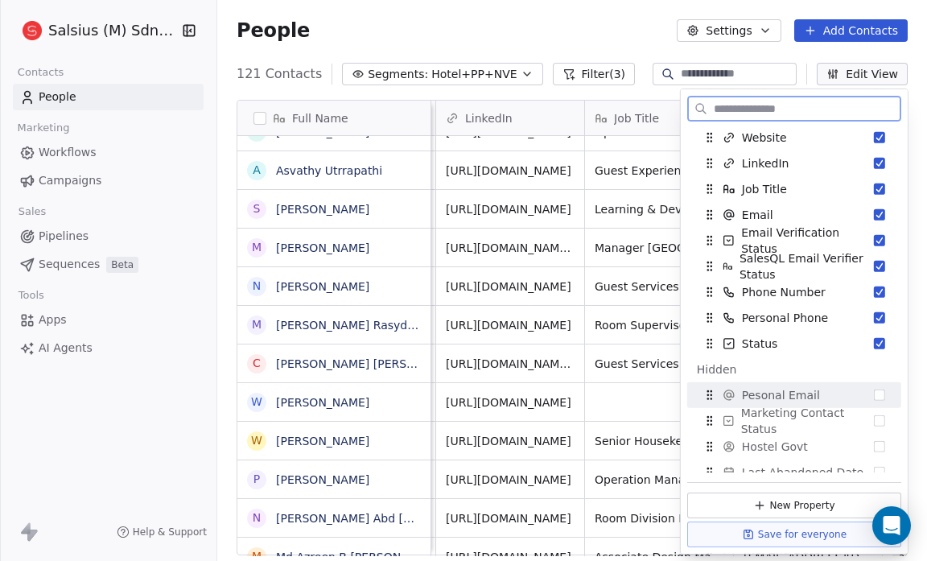
click at [874, 394] on button "Suggestions" at bounding box center [879, 394] width 11 height 11
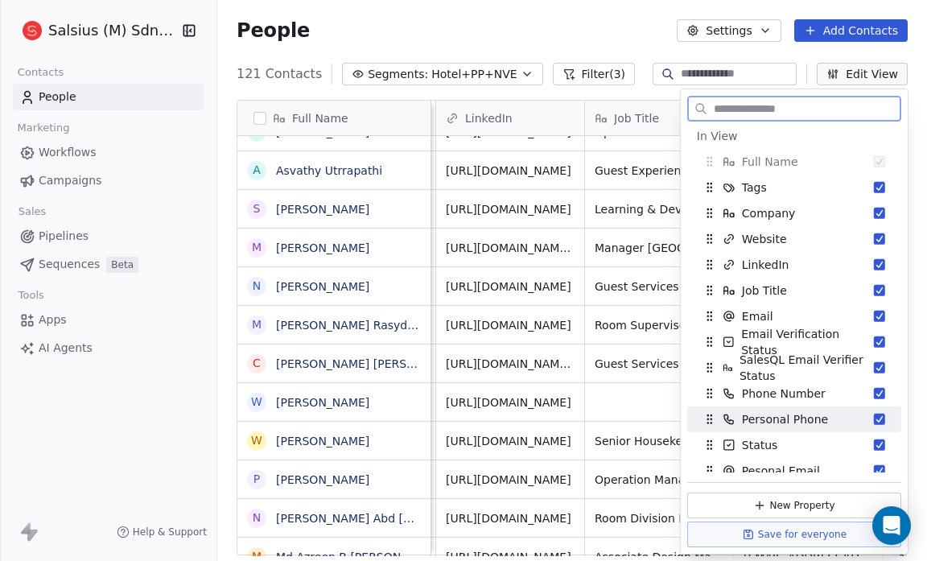
scroll to position [0, 0]
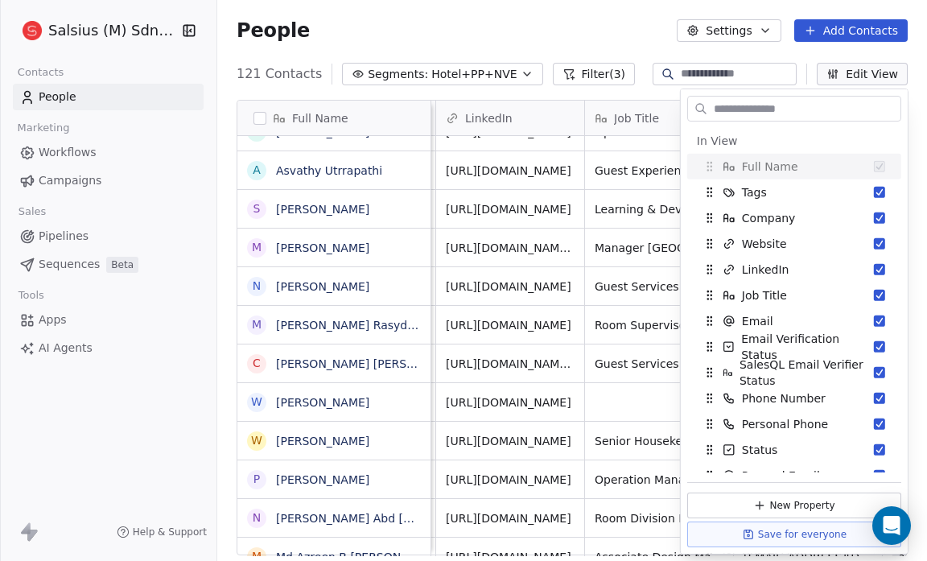
click at [545, 27] on div "People Settings Add Contacts" at bounding box center [572, 30] width 671 height 23
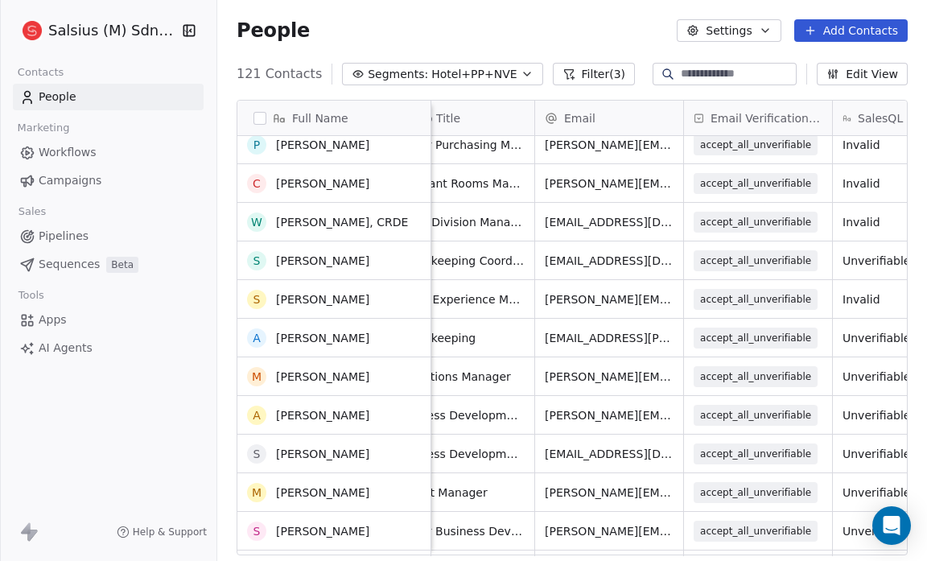
scroll to position [3452, 0]
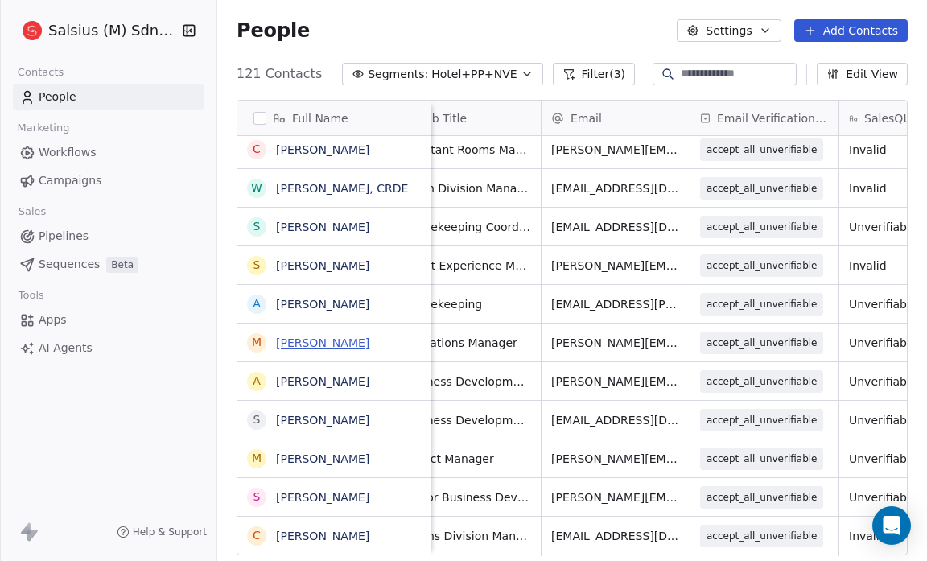
click at [369, 340] on link "[PERSON_NAME]" at bounding box center [322, 342] width 93 height 13
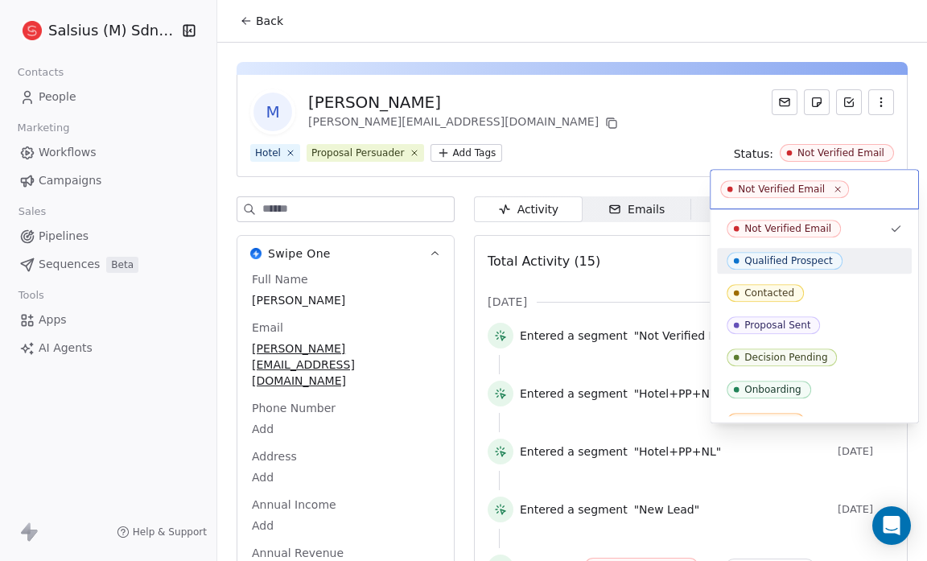
click at [788, 257] on div "Qualified Prospect" at bounding box center [788, 260] width 88 height 11
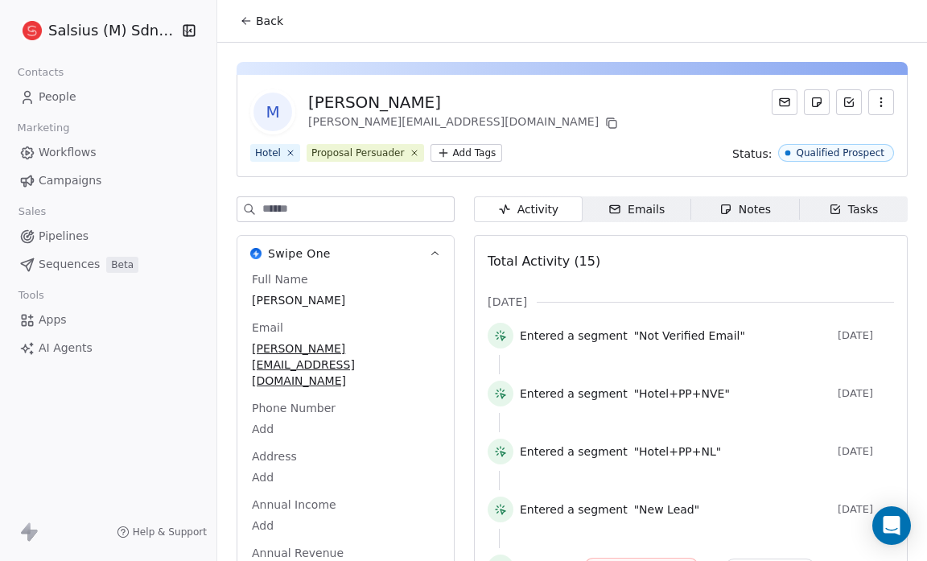
click at [276, 25] on span "Back" at bounding box center [269, 21] width 27 height 16
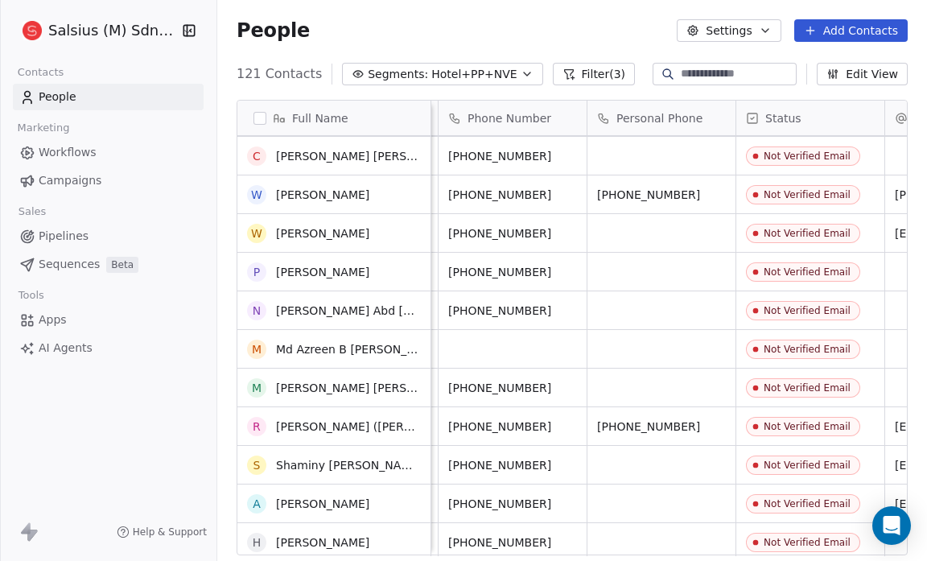
scroll to position [2373, 0]
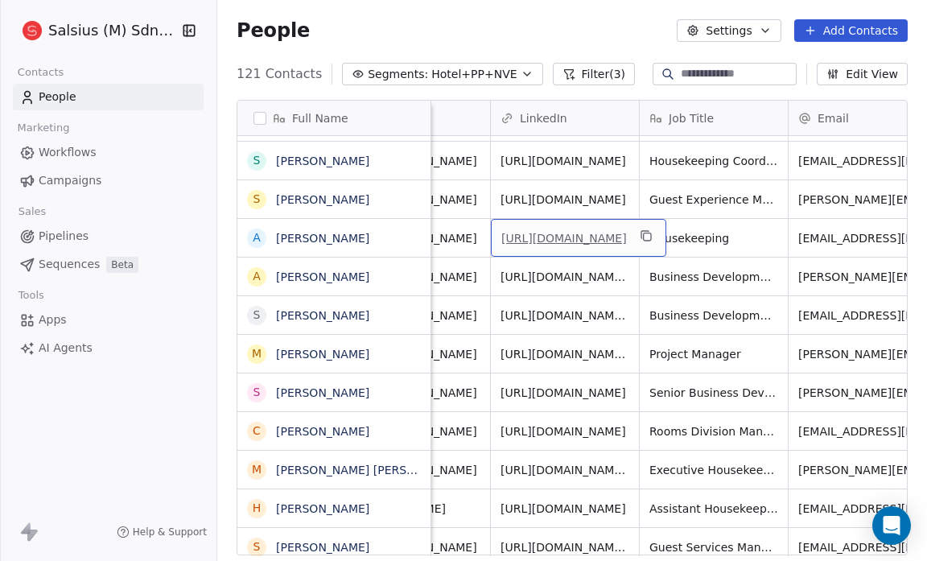
click at [567, 232] on link "[URL][DOMAIN_NAME]" at bounding box center [564, 238] width 126 height 13
